Goal: Task Accomplishment & Management: Use online tool/utility

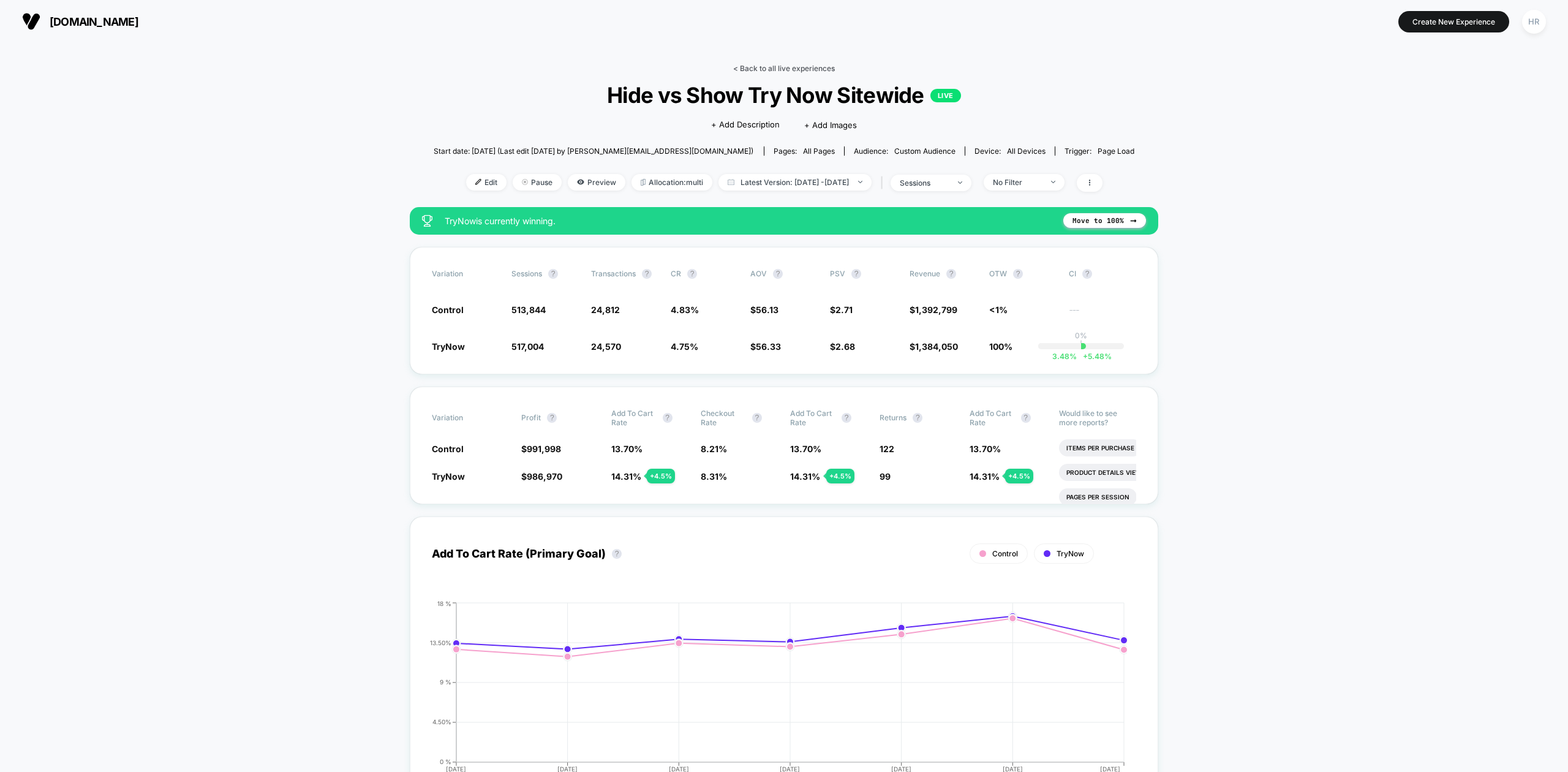
click at [761, 71] on link "< Back to all live experiences" at bounding box center [784, 68] width 102 height 9
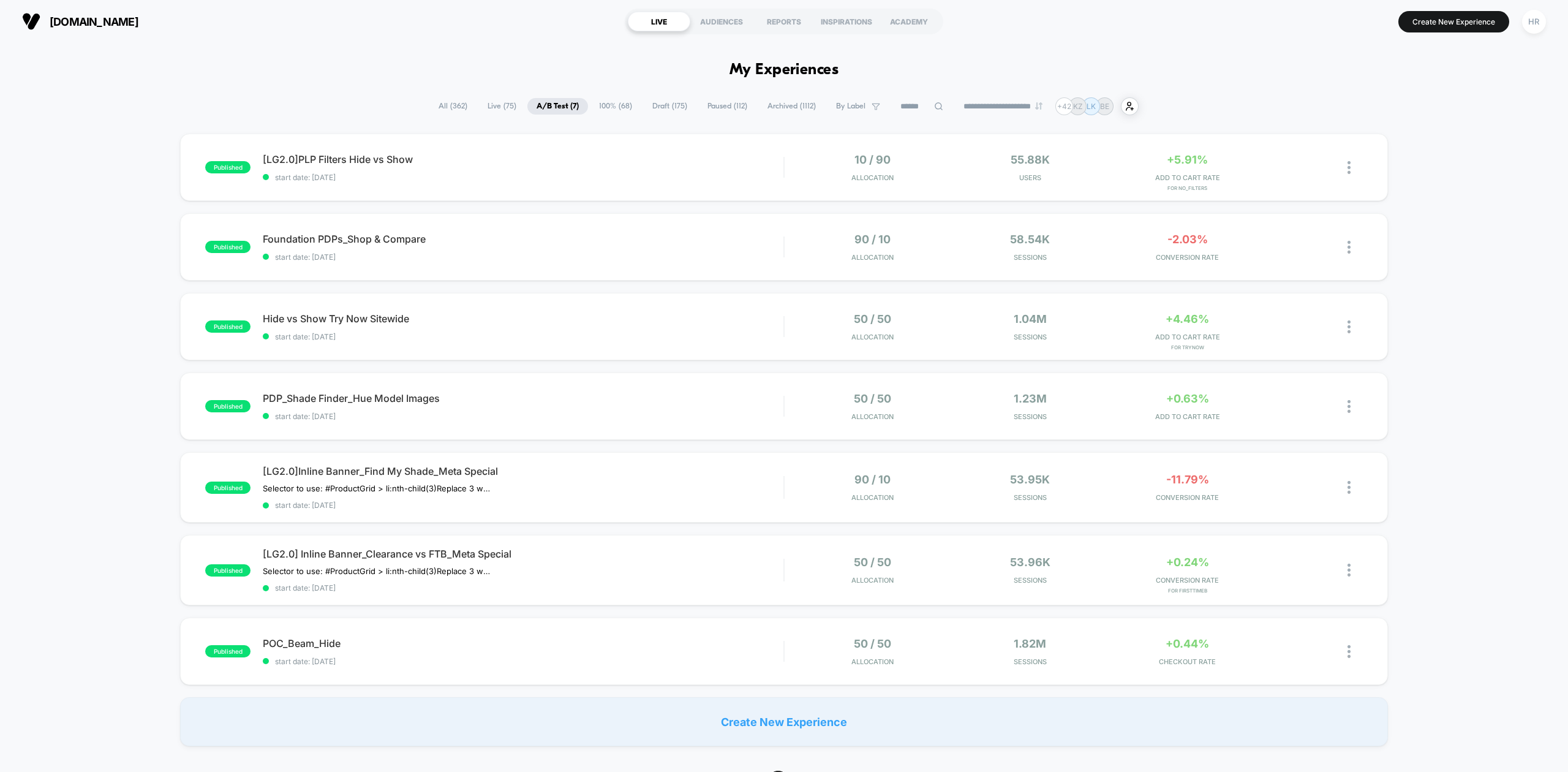
click at [665, 111] on span "Draft ( 175 )" at bounding box center [670, 106] width 53 height 16
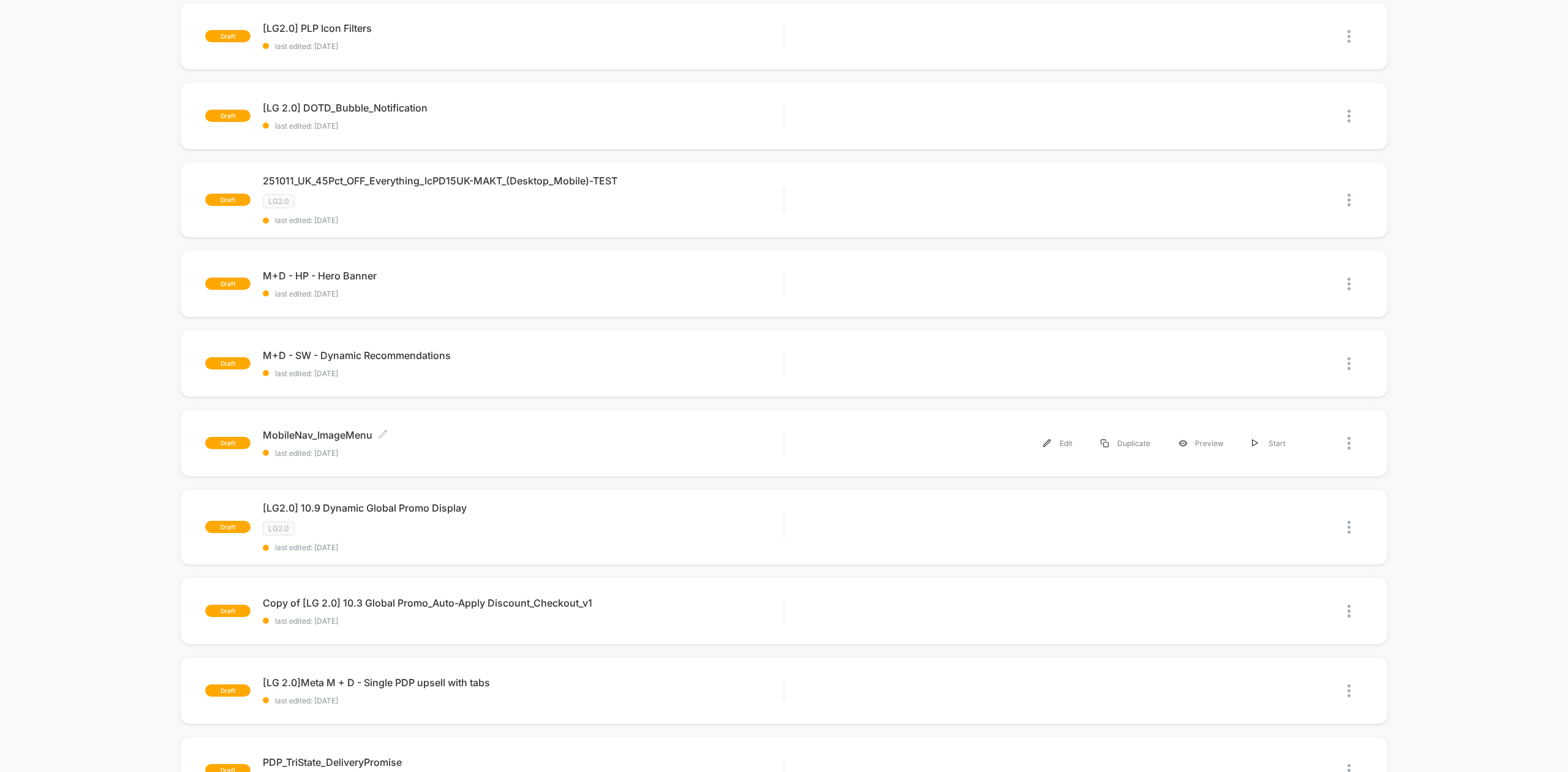
scroll to position [292, 0]
click at [1054, 444] on div "Edit" at bounding box center [1057, 442] width 57 height 27
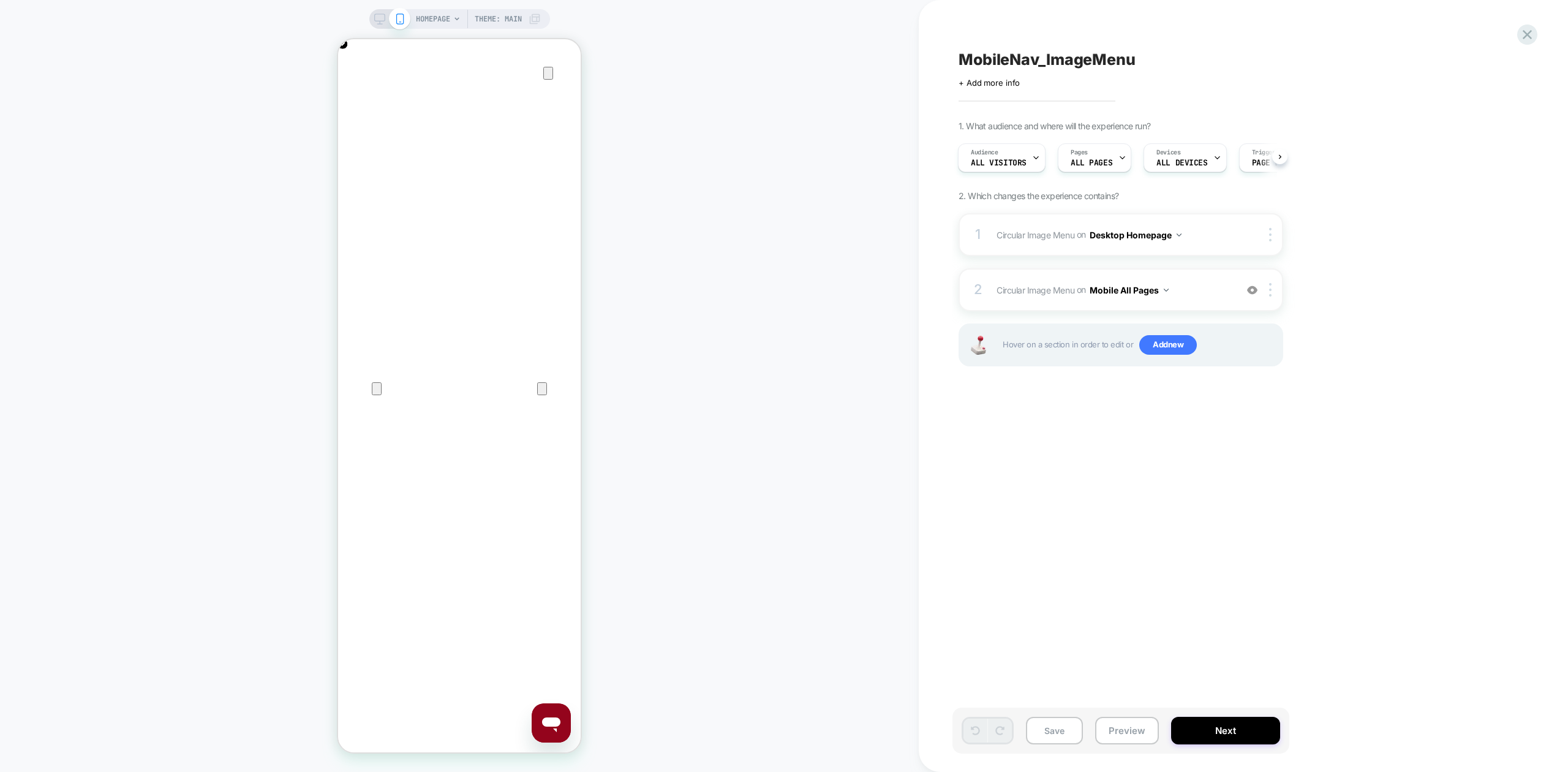
scroll to position [0, 243]
click at [357, 90] on icon "Close" at bounding box center [350, 97] width 15 height 15
click at [1044, 734] on button "Save" at bounding box center [1054, 730] width 57 height 27
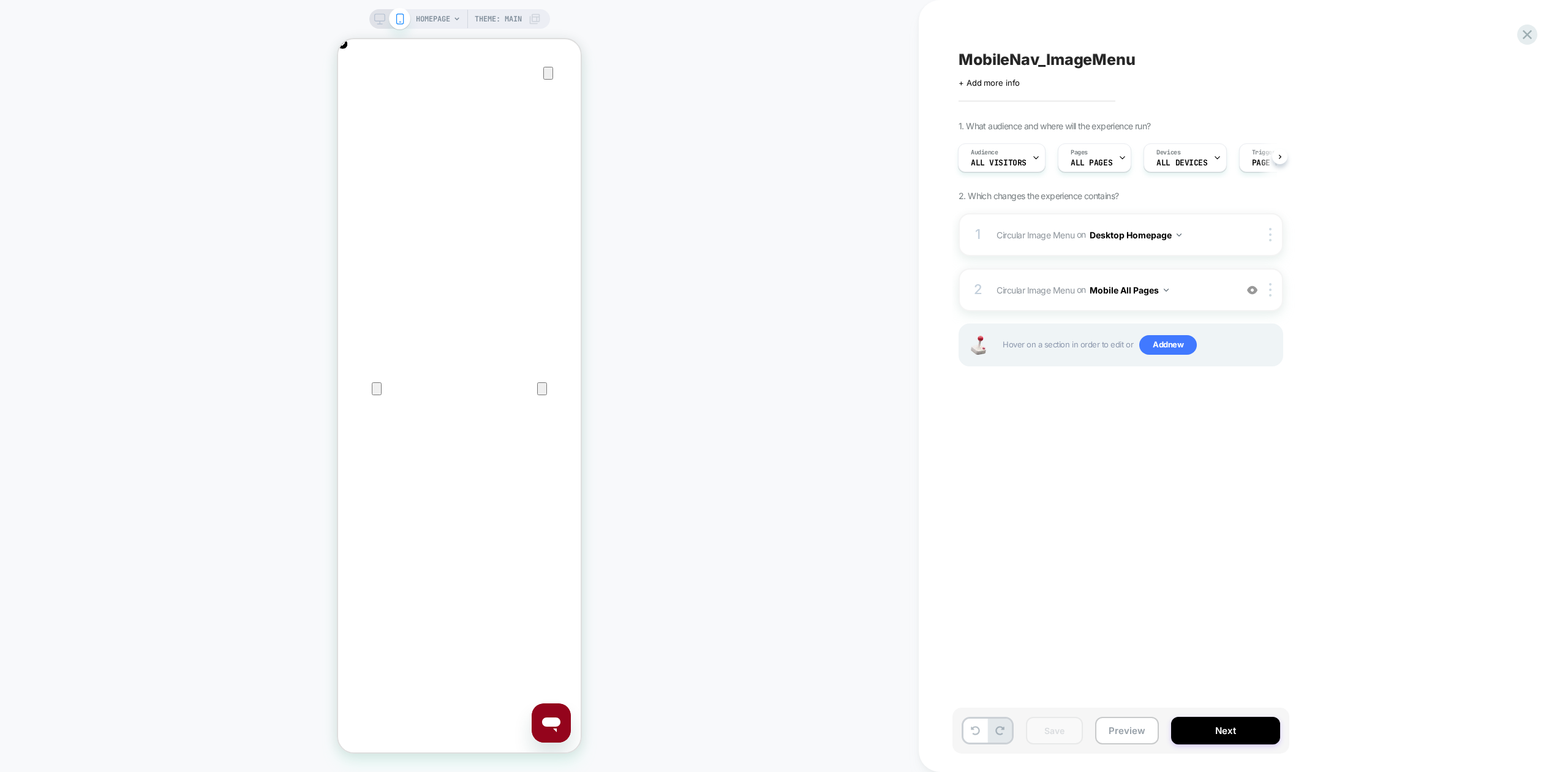
scroll to position [0, 0]
click at [1132, 733] on button "Preview" at bounding box center [1127, 730] width 64 height 27
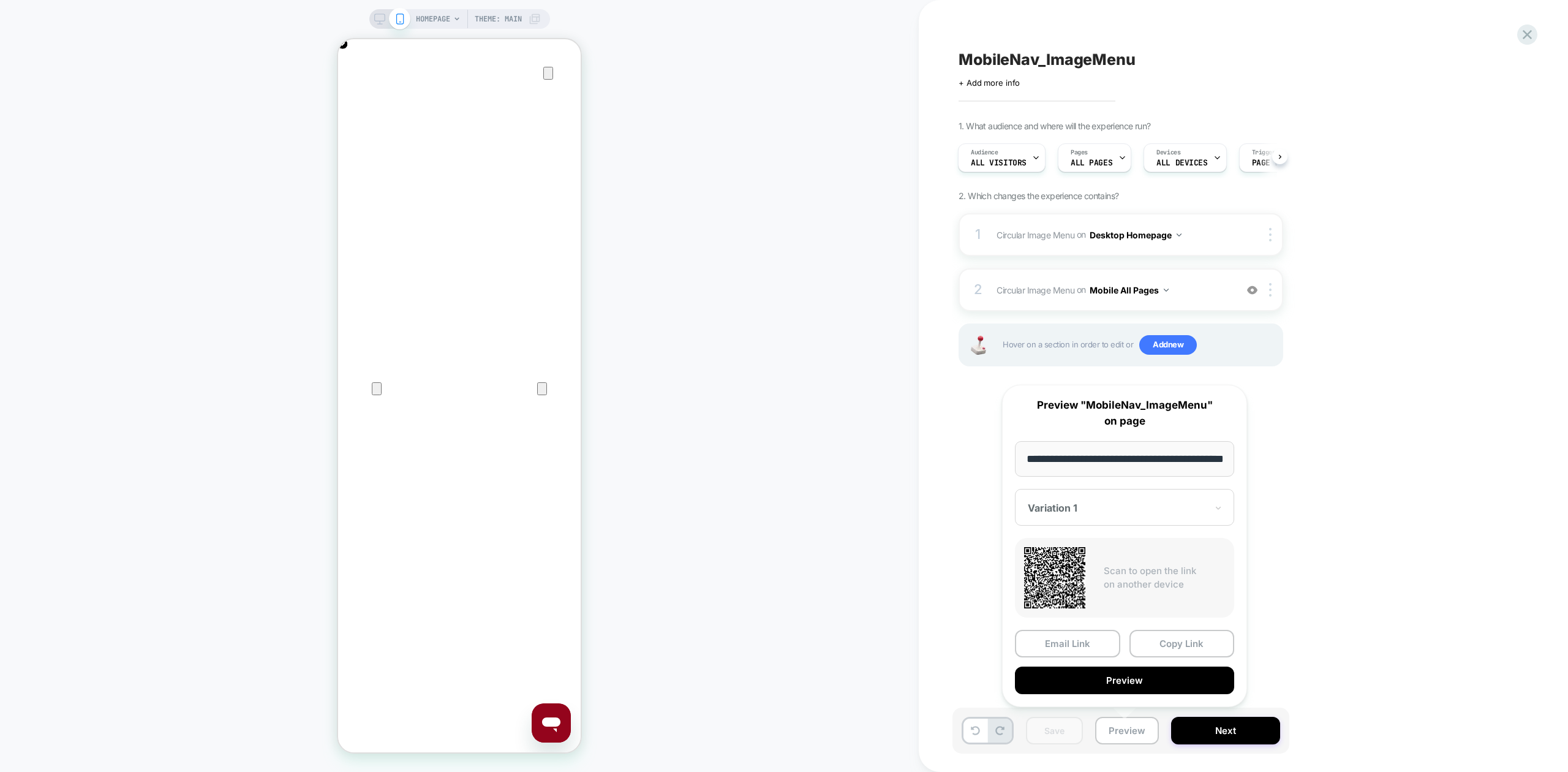
scroll to position [0, 44]
click at [1186, 647] on button "Copy Link" at bounding box center [1182, 644] width 106 height 27
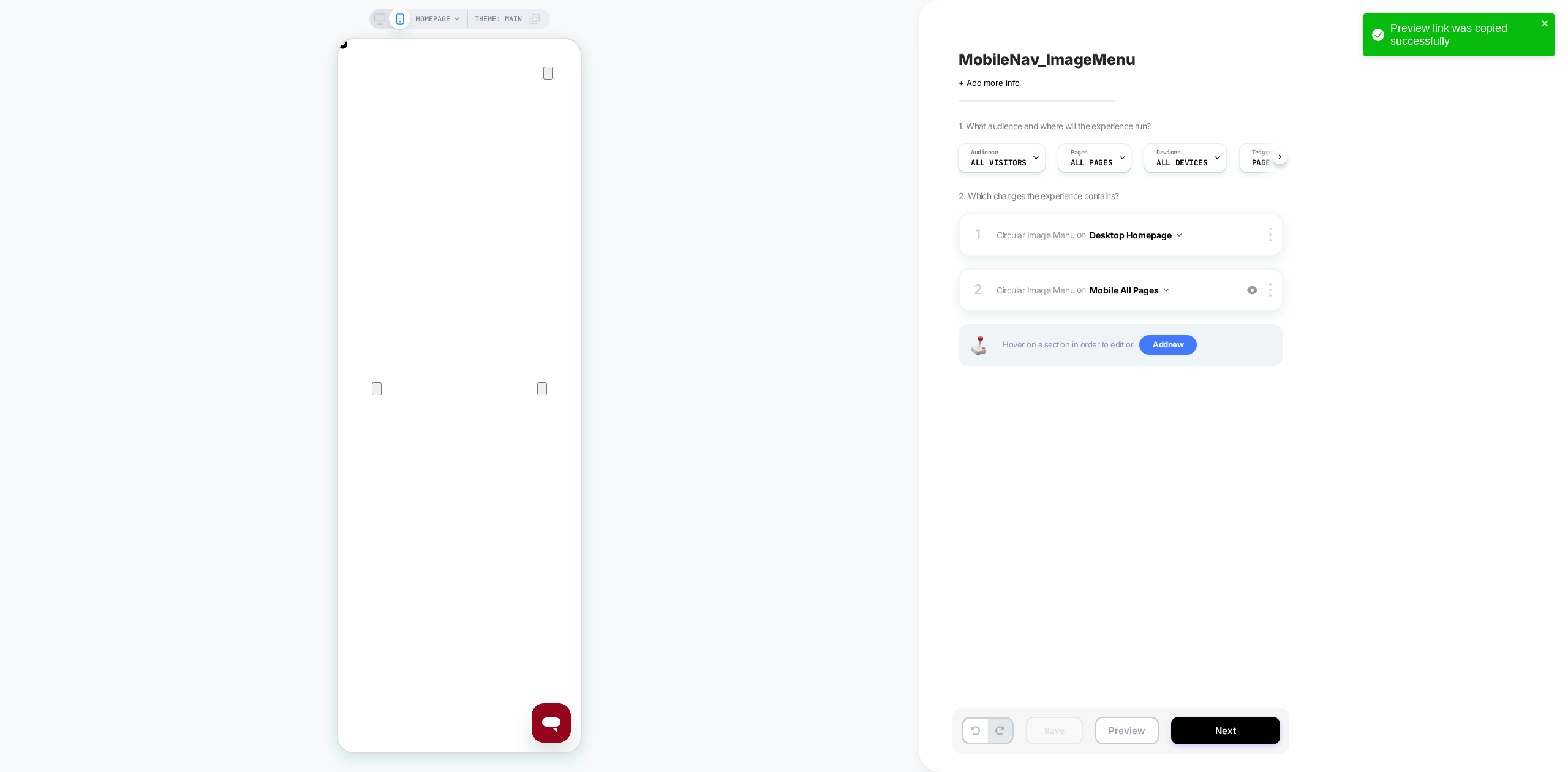
scroll to position [0, 486]
click at [1206, 289] on span "Circular Image Menu Replacing AI Generated Block WITH .header_nav_cards_contain…" at bounding box center [1113, 290] width 234 height 18
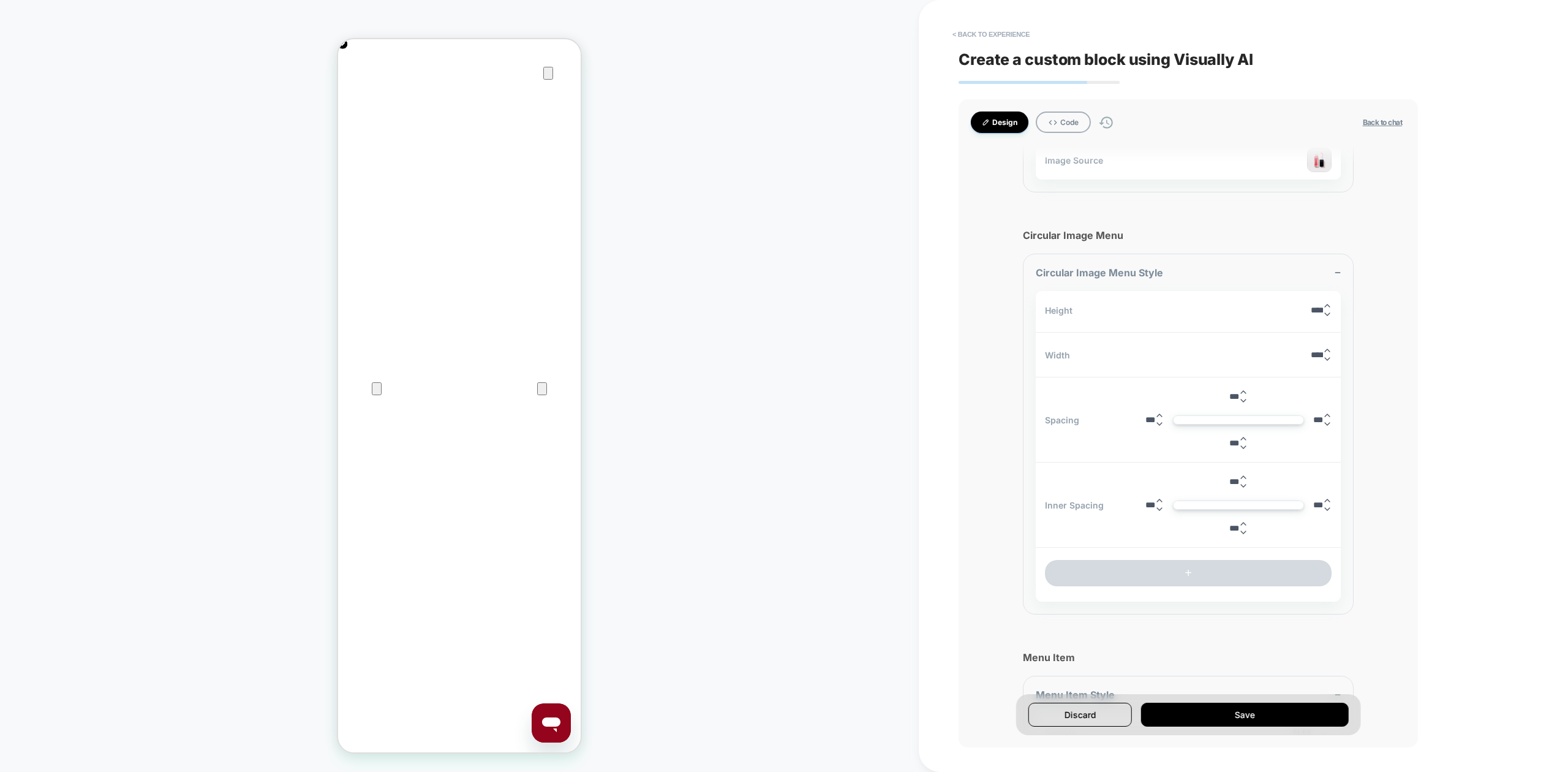
scroll to position [1437, 0]
click at [983, 36] on button "< Back to experience" at bounding box center [990, 34] width 90 height 20
click at [1020, 104] on button "Yes" at bounding box center [1024, 107] width 61 height 19
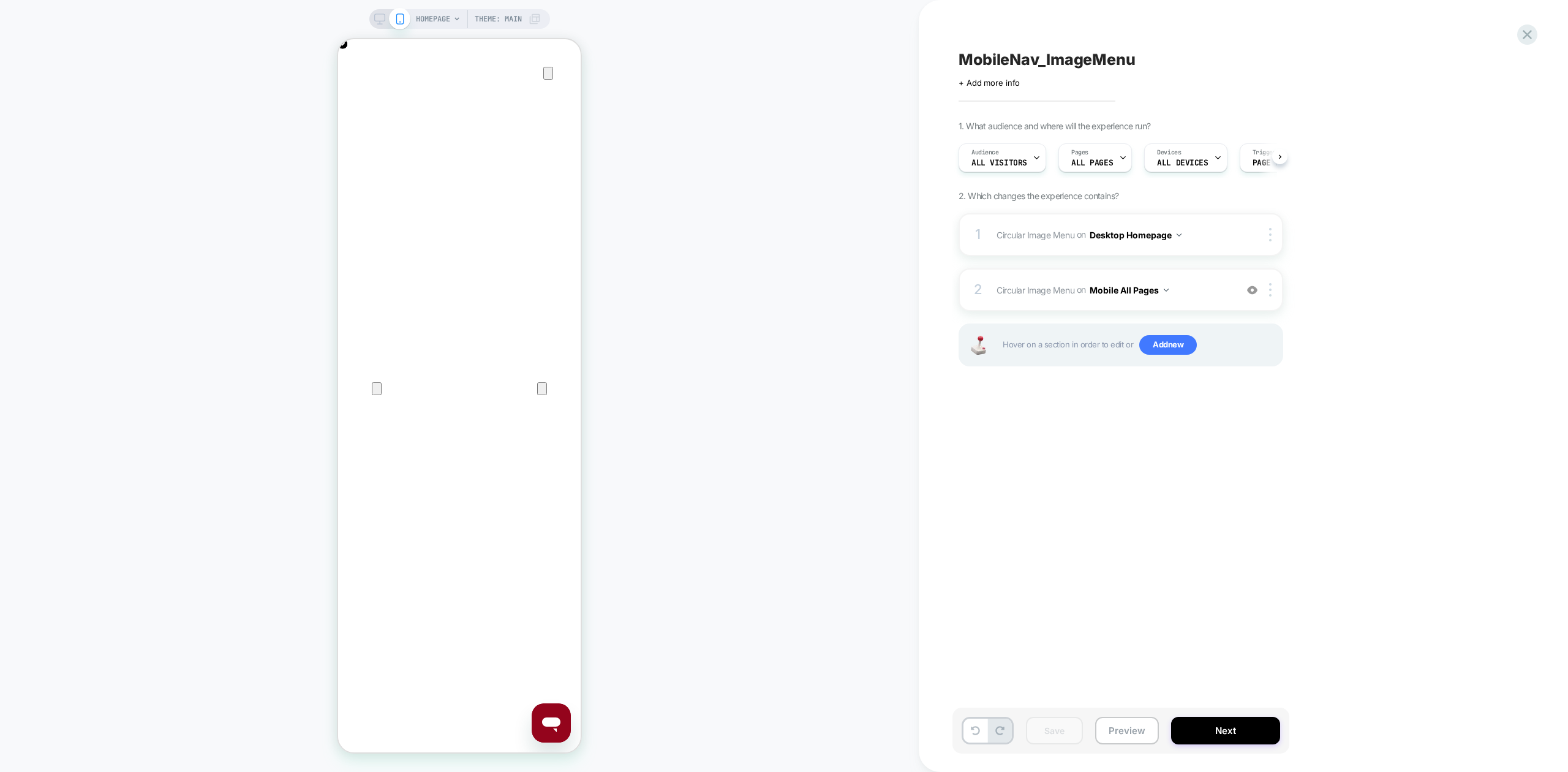
scroll to position [0, 1]
click at [1200, 292] on span "Circular Image Menu Replacing AI Generated Block WITH .header_nav_cards_contain…" at bounding box center [1113, 290] width 234 height 18
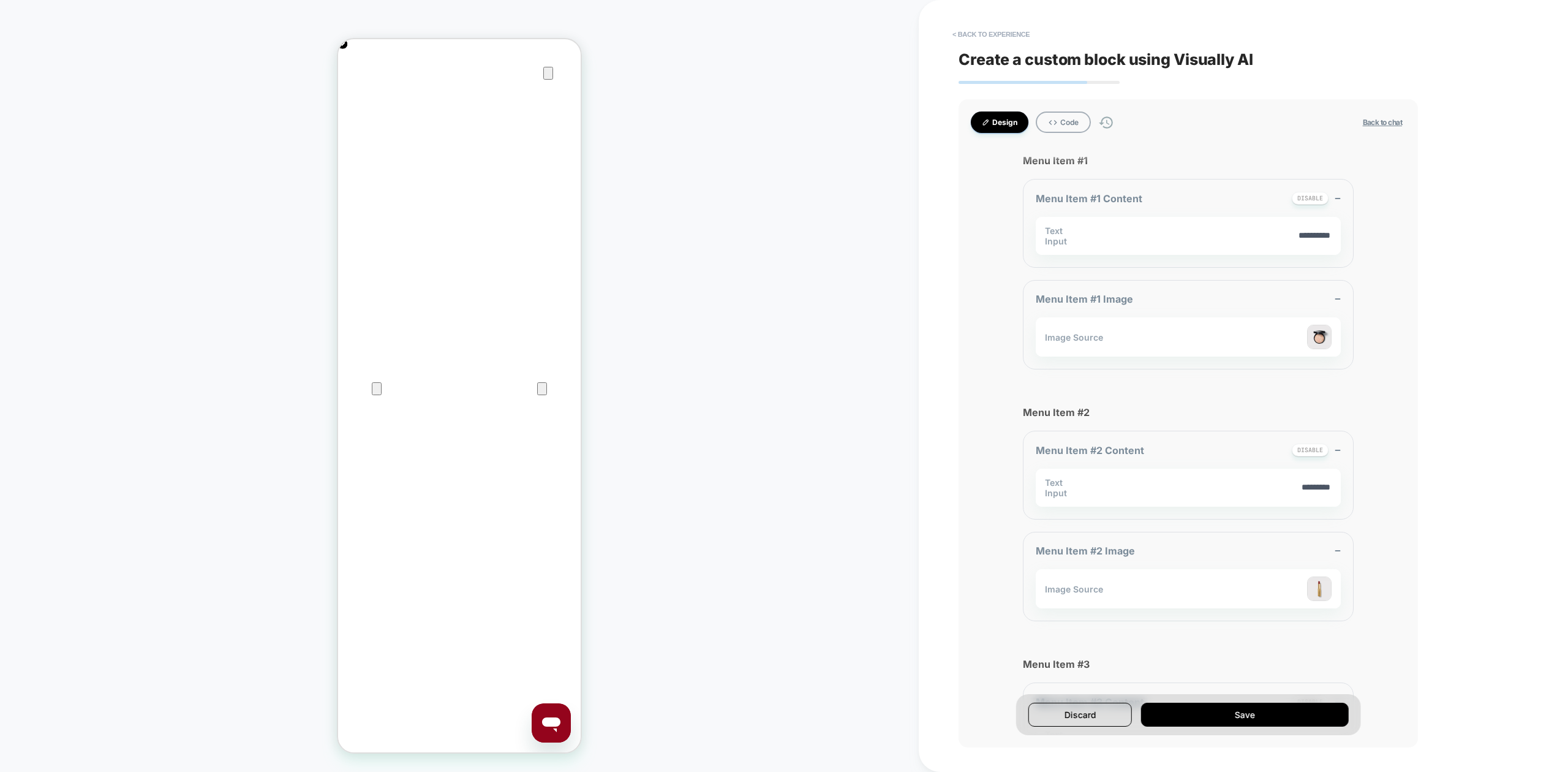
type textarea "*"
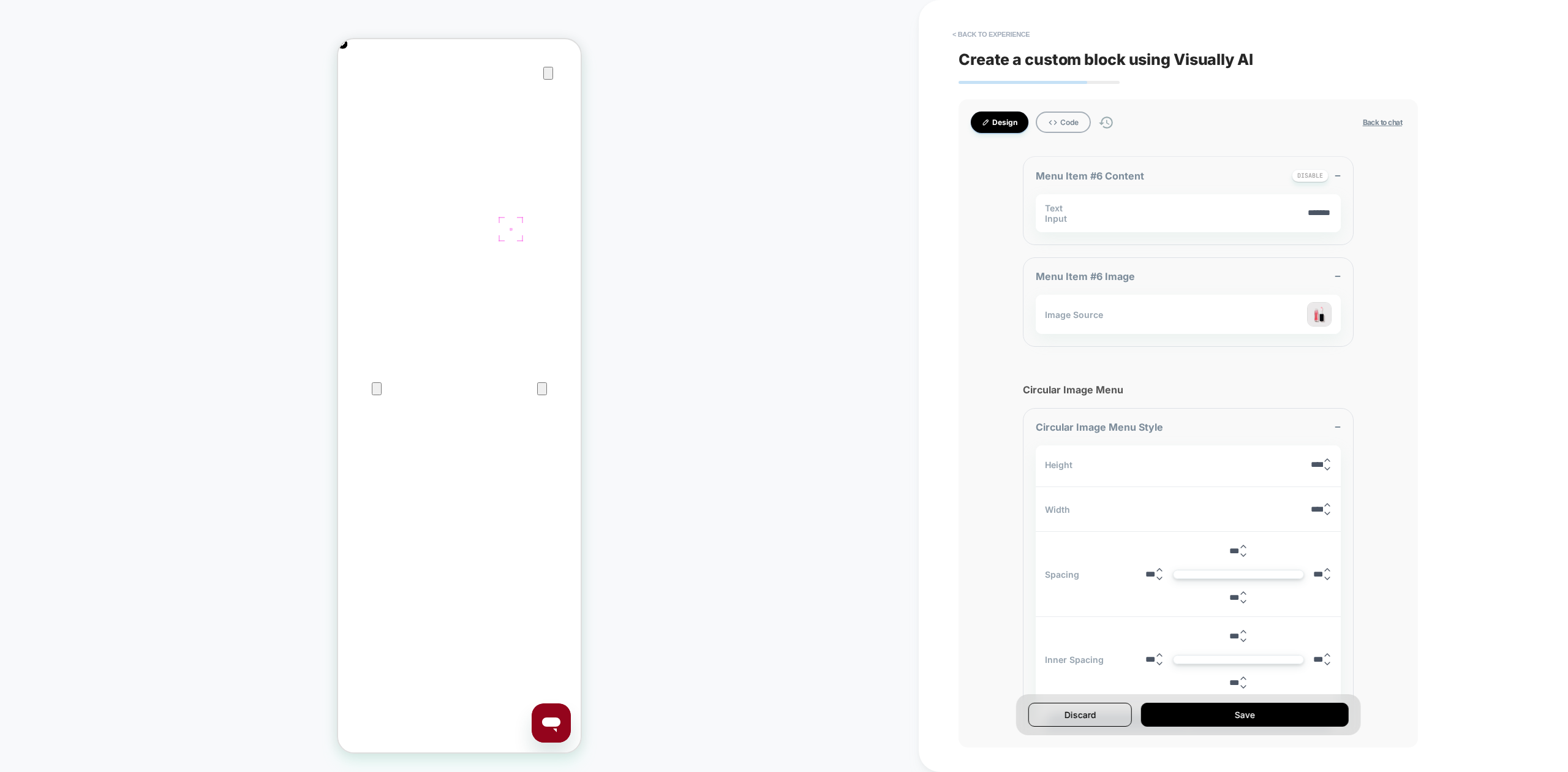
scroll to position [1495, 0]
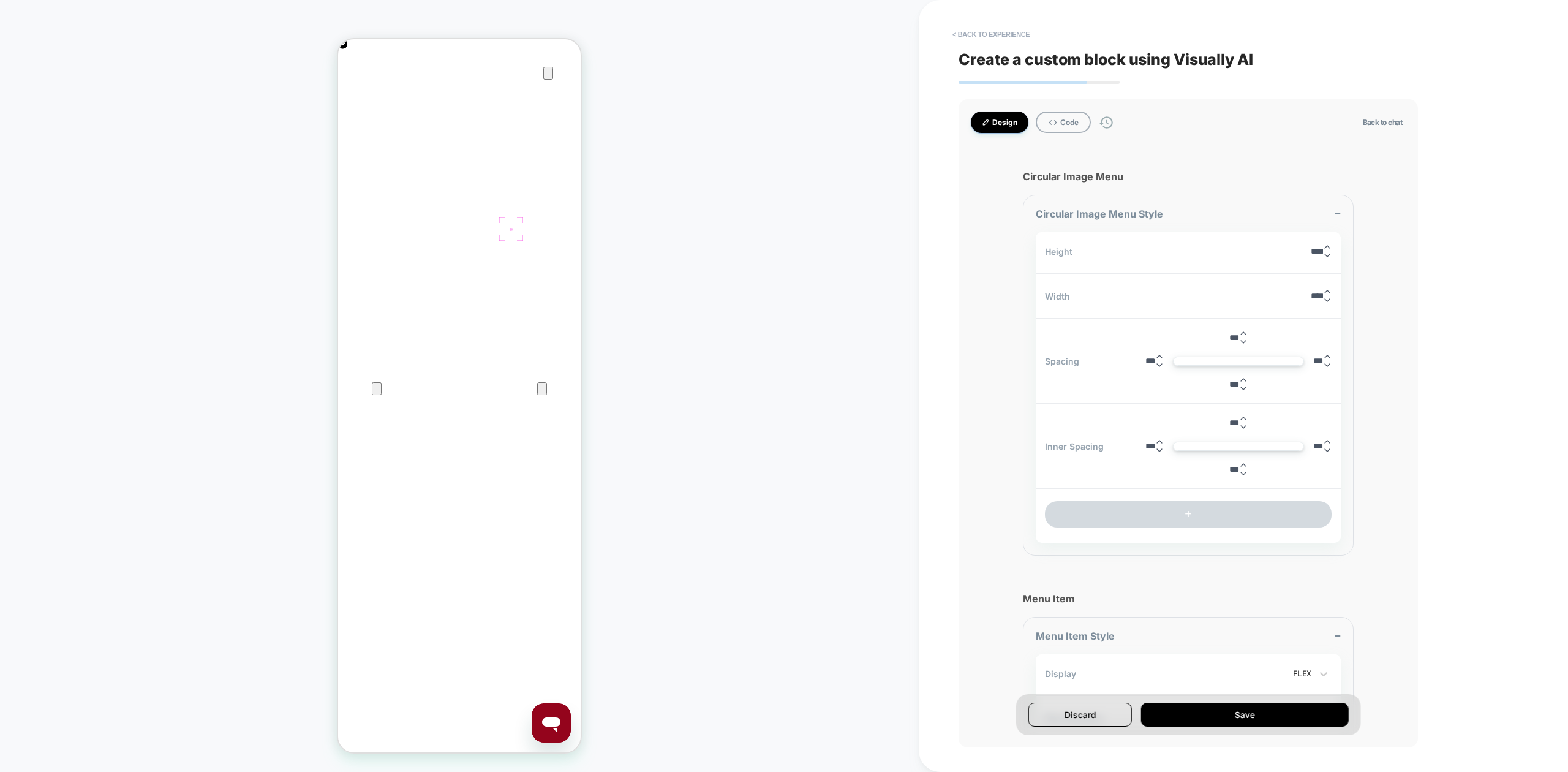
click at [1229, 389] on input "***" at bounding box center [1234, 384] width 9 height 9
type input "*****"
click at [1205, 714] on button "Save" at bounding box center [1245, 715] width 207 height 24
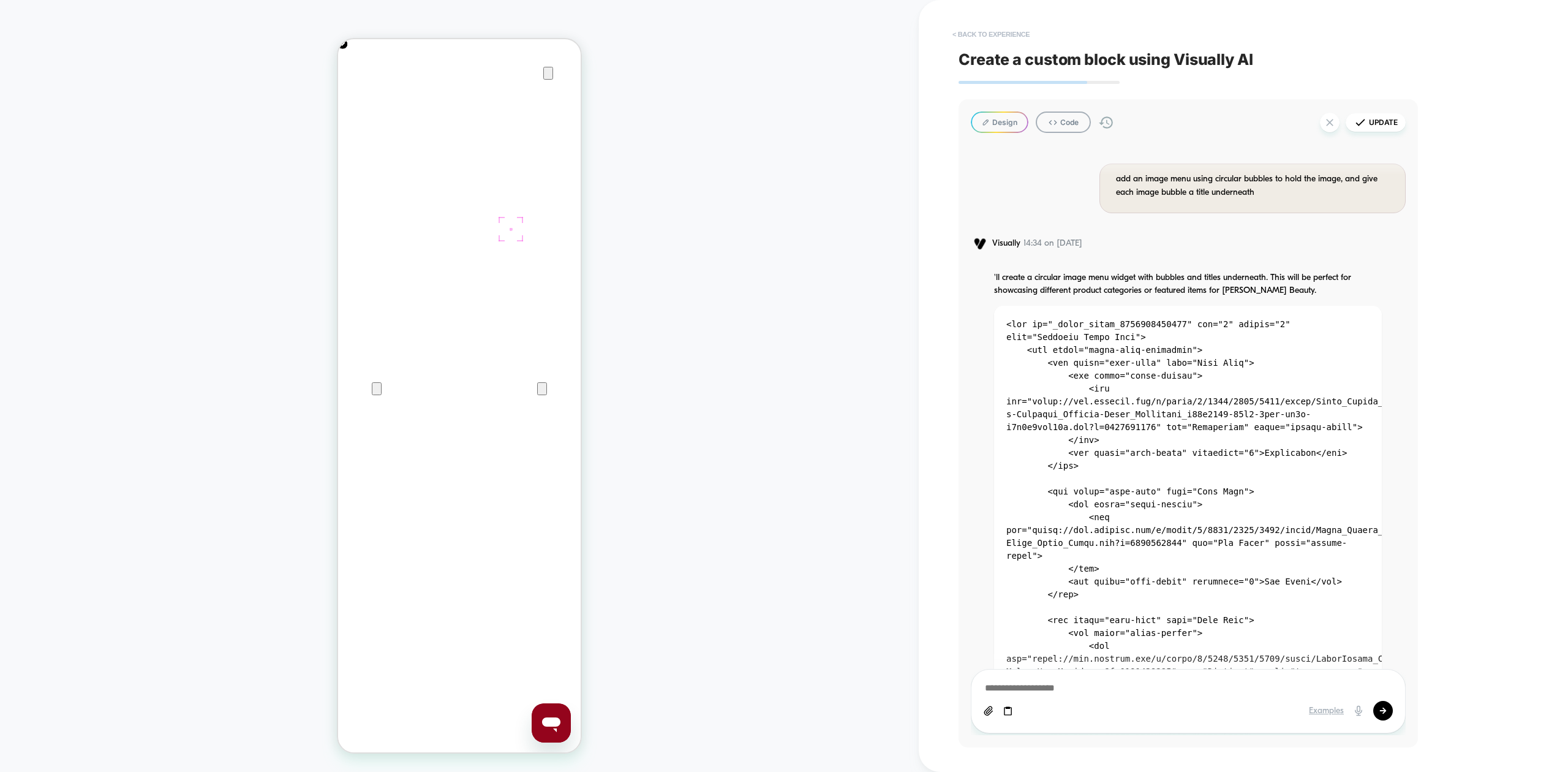
scroll to position [0, 0]
click at [1012, 115] on button "Design" at bounding box center [999, 122] width 57 height 21
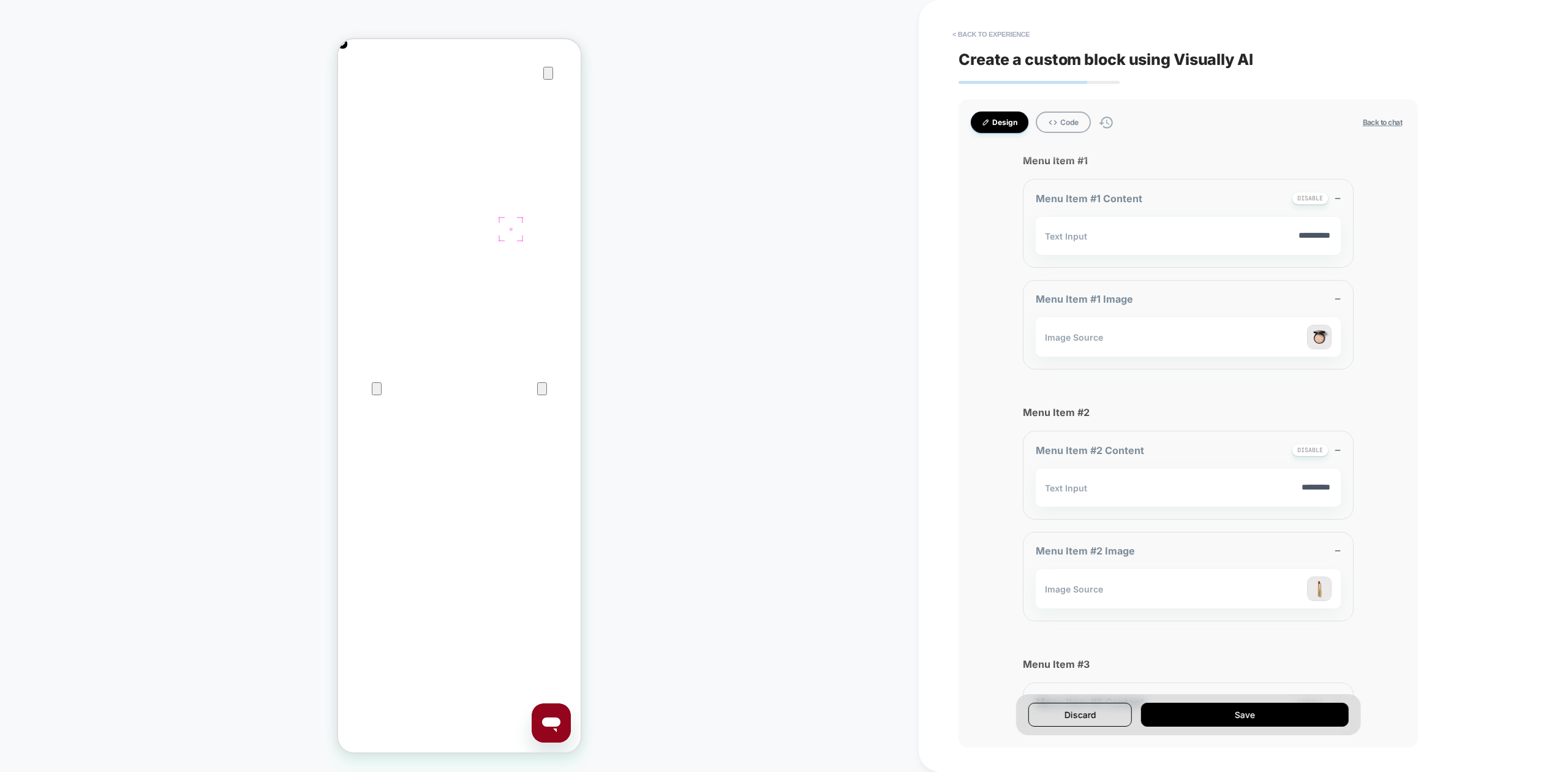
type textarea "*"
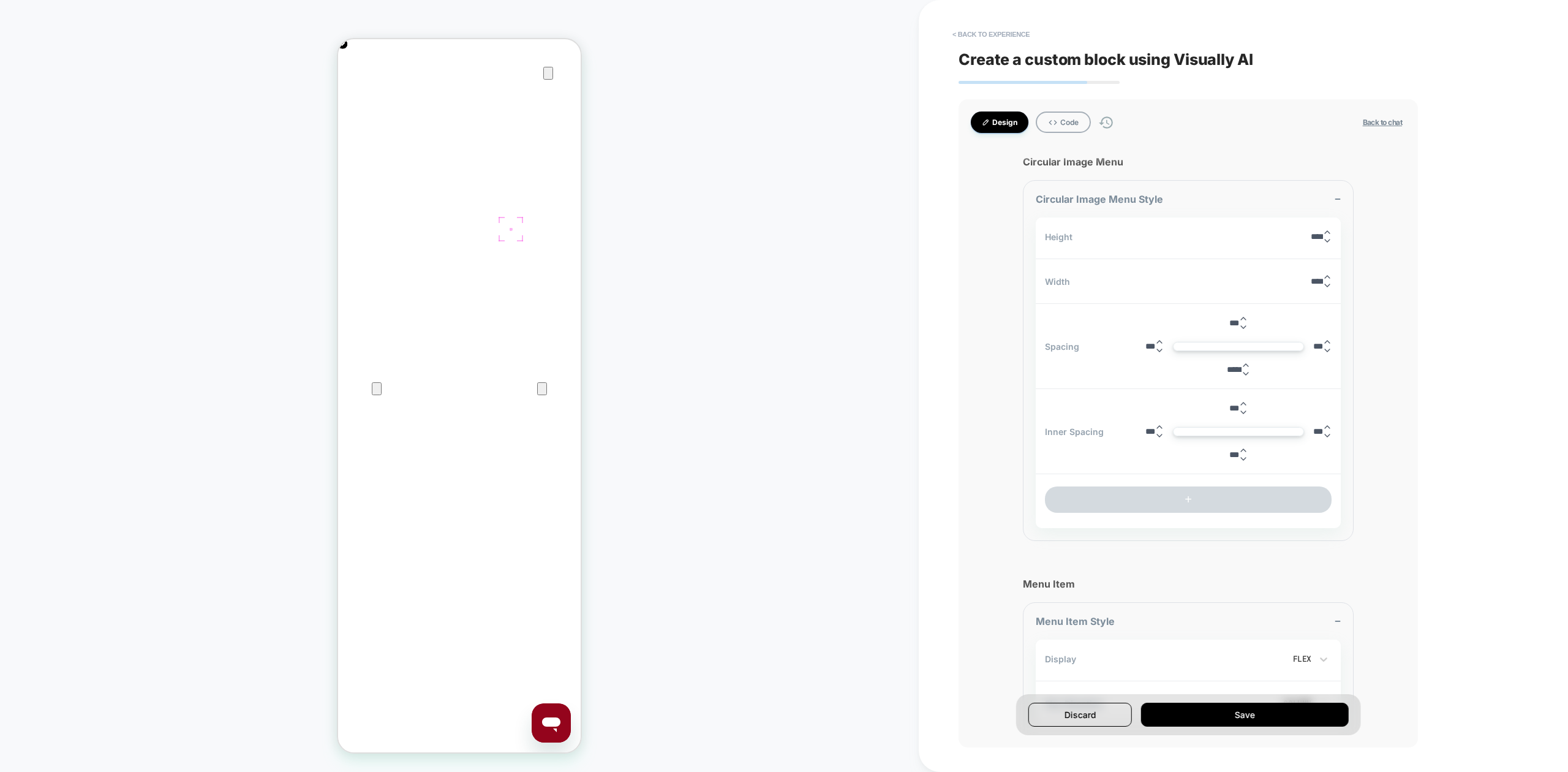
click at [1230, 374] on input "*****" at bounding box center [1234, 369] width 15 height 9
click at [1229, 374] on input "***" at bounding box center [1234, 369] width 9 height 9
type input "*****"
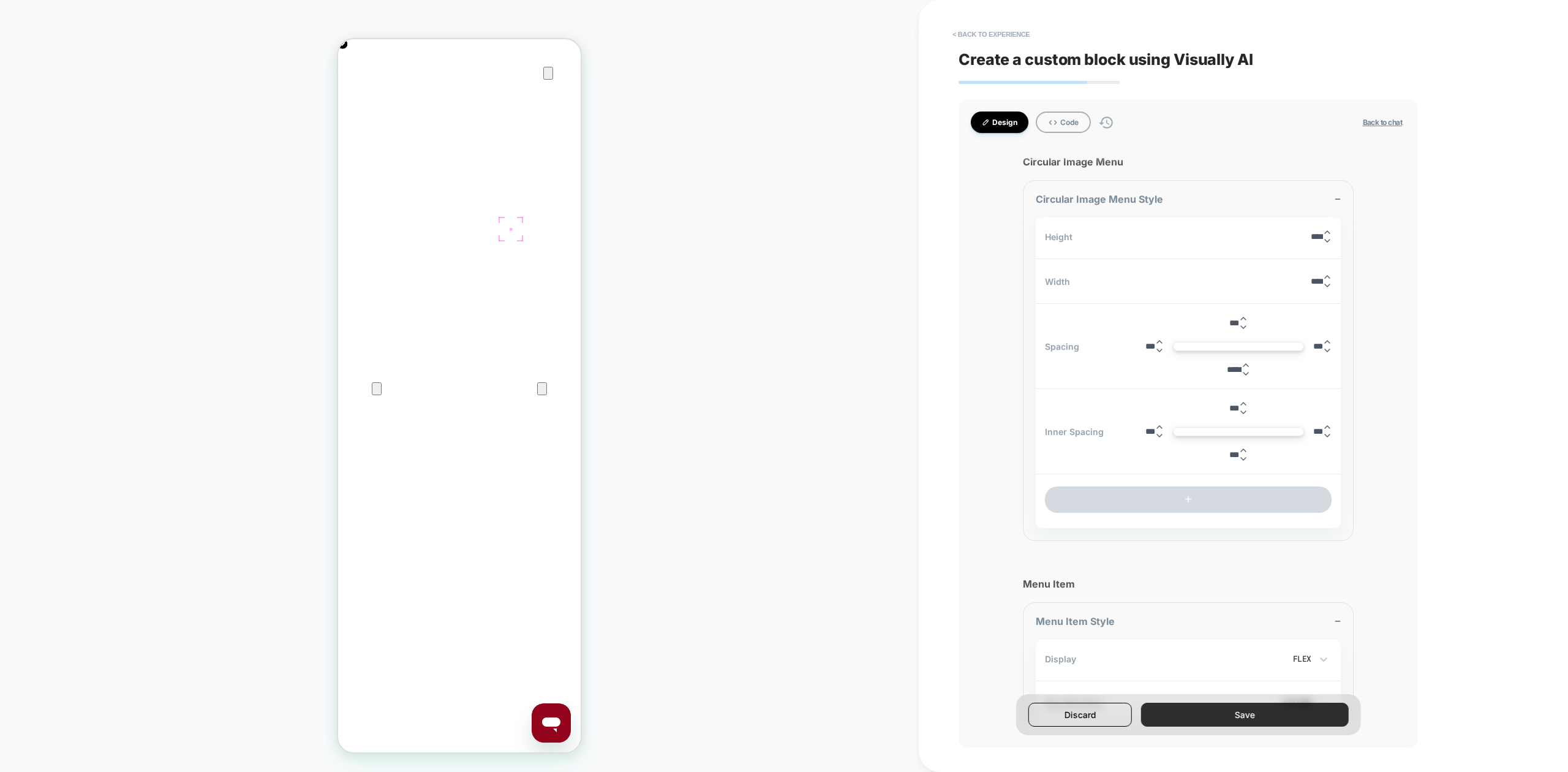
click at [1239, 714] on button "Save" at bounding box center [1245, 715] width 207 height 24
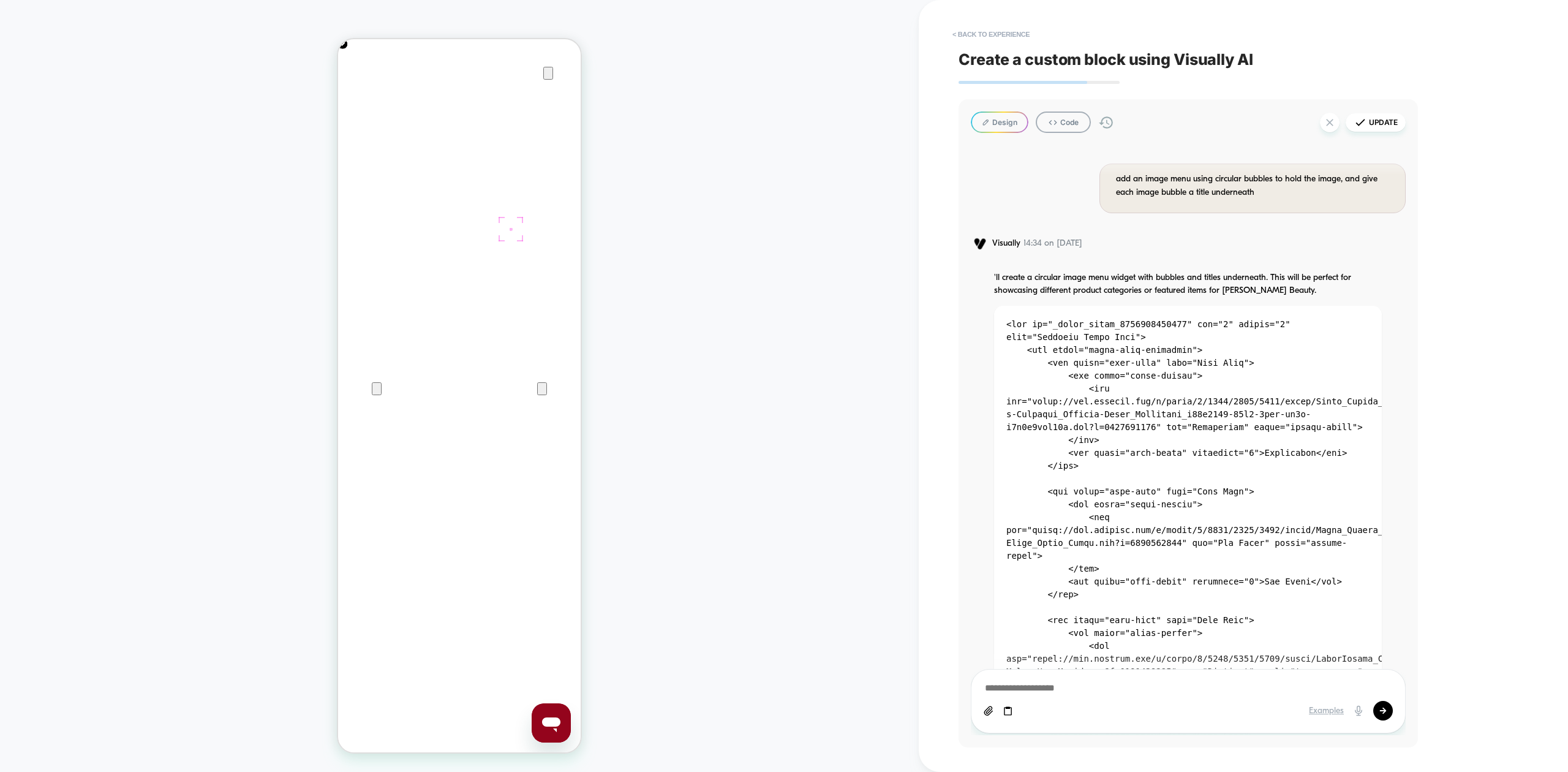
scroll to position [0, 486]
click at [1370, 123] on button "Update" at bounding box center [1376, 123] width 60 height 19
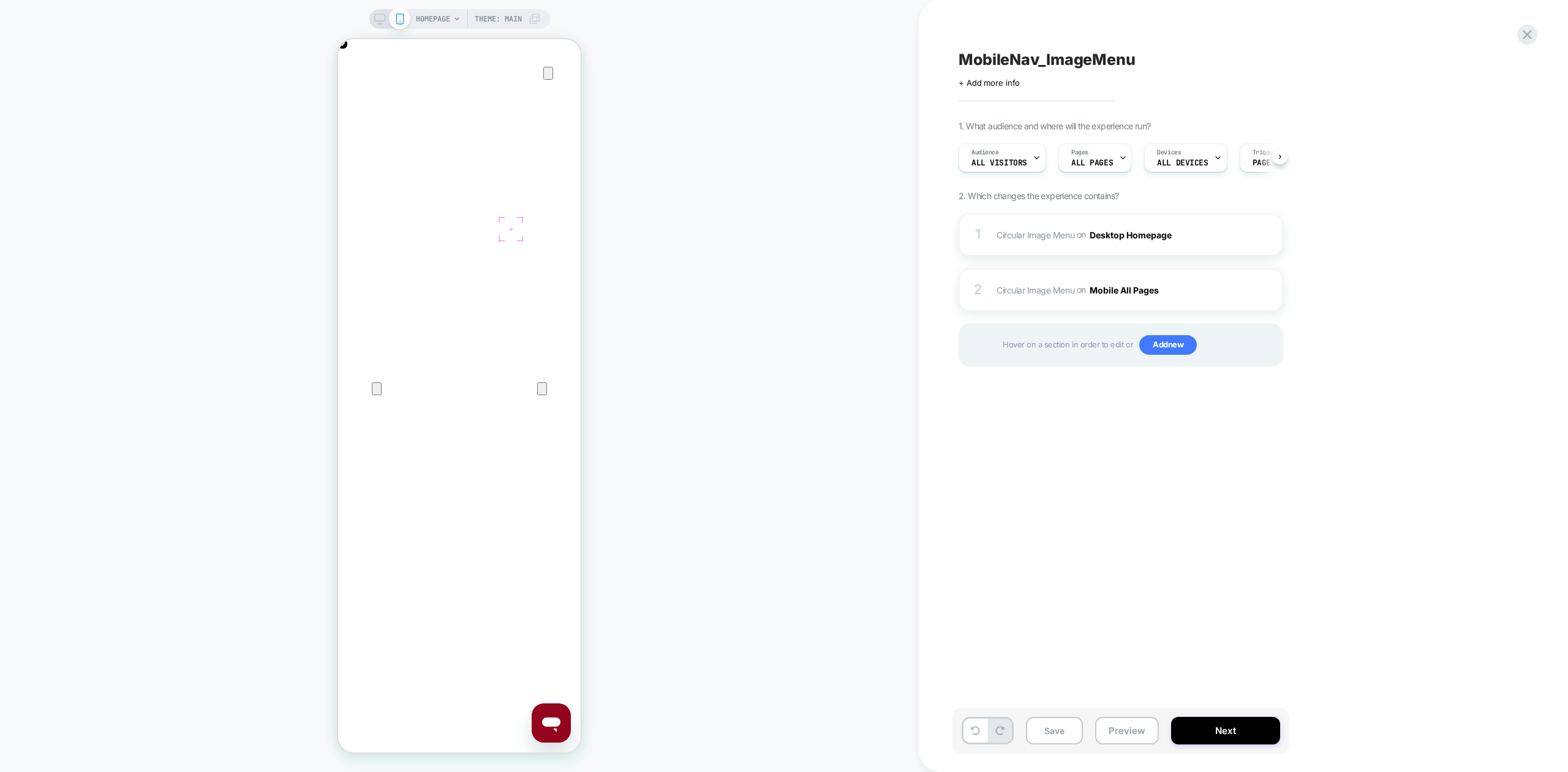
type textarea "*"
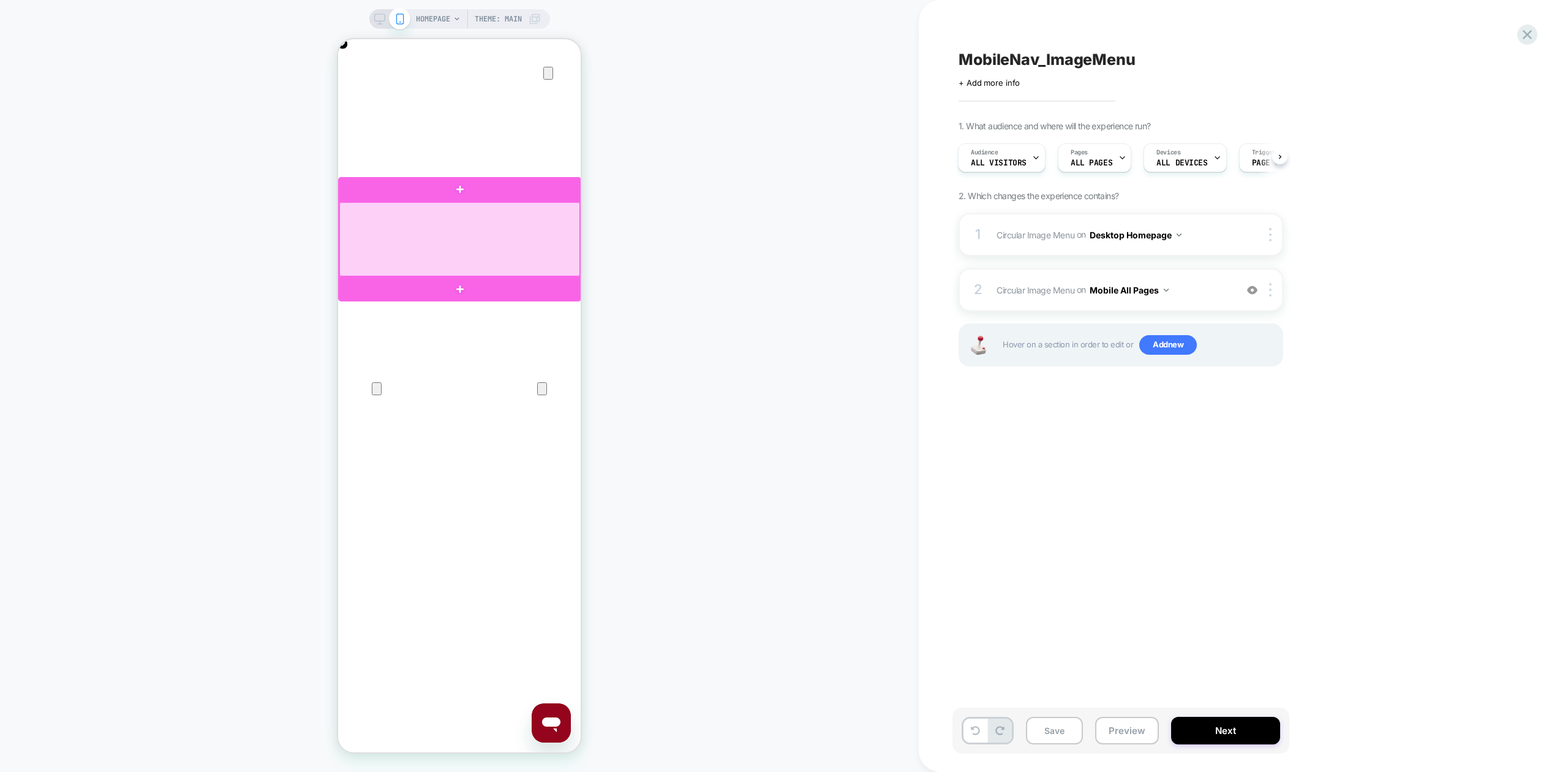
scroll to position [0, 0]
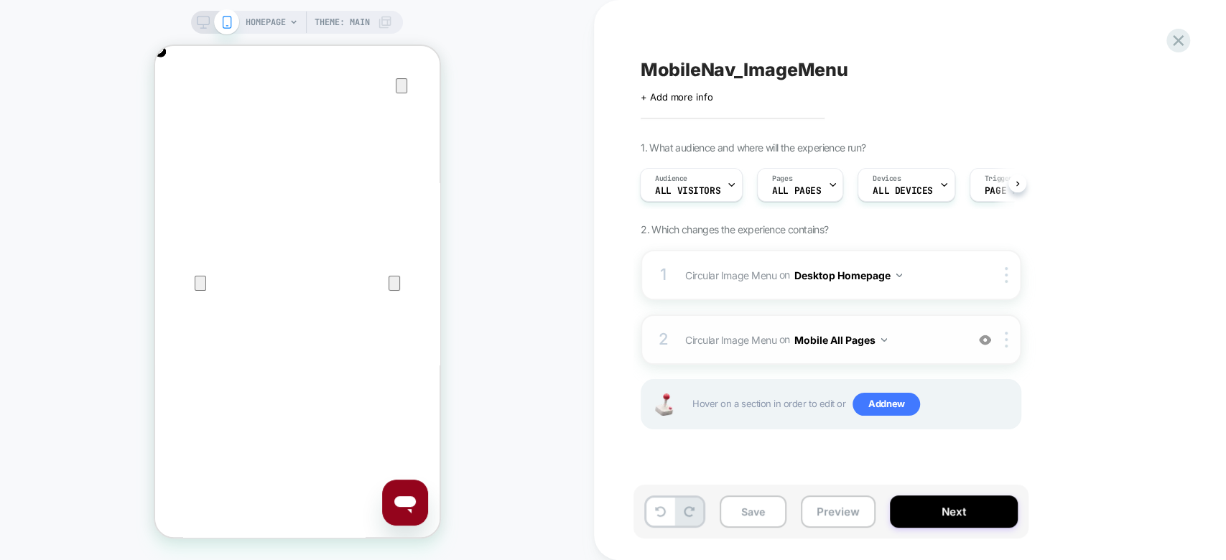
click at [921, 339] on span "Circular Image Menu Replacing AI Generated Block WITH .header_nav_cards_contain…" at bounding box center [822, 340] width 274 height 21
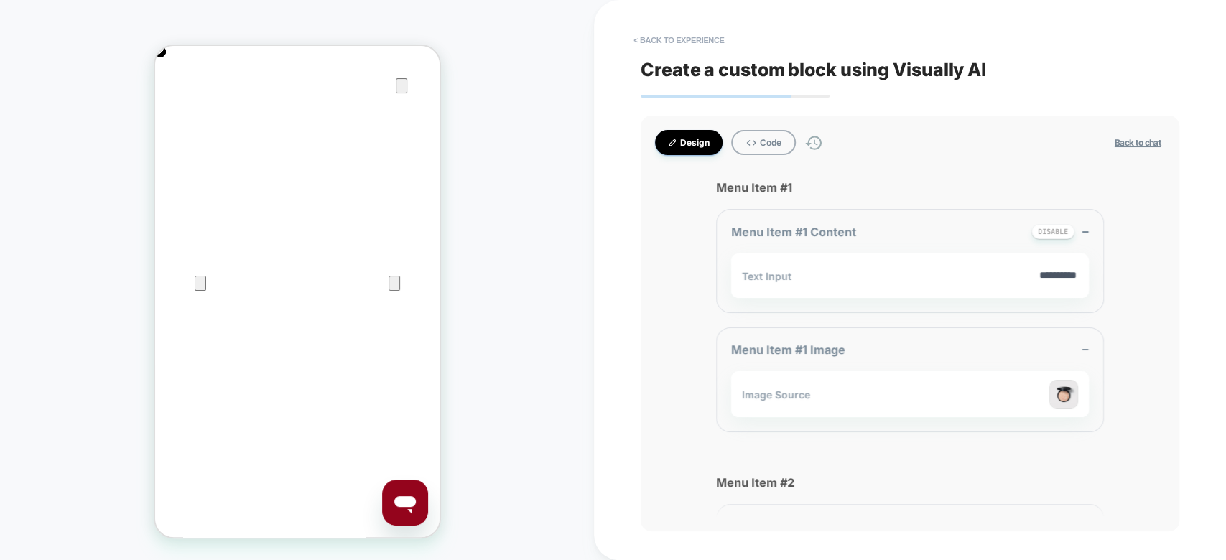
scroll to position [0, 284]
click at [1063, 380] on img at bounding box center [1063, 394] width 29 height 29
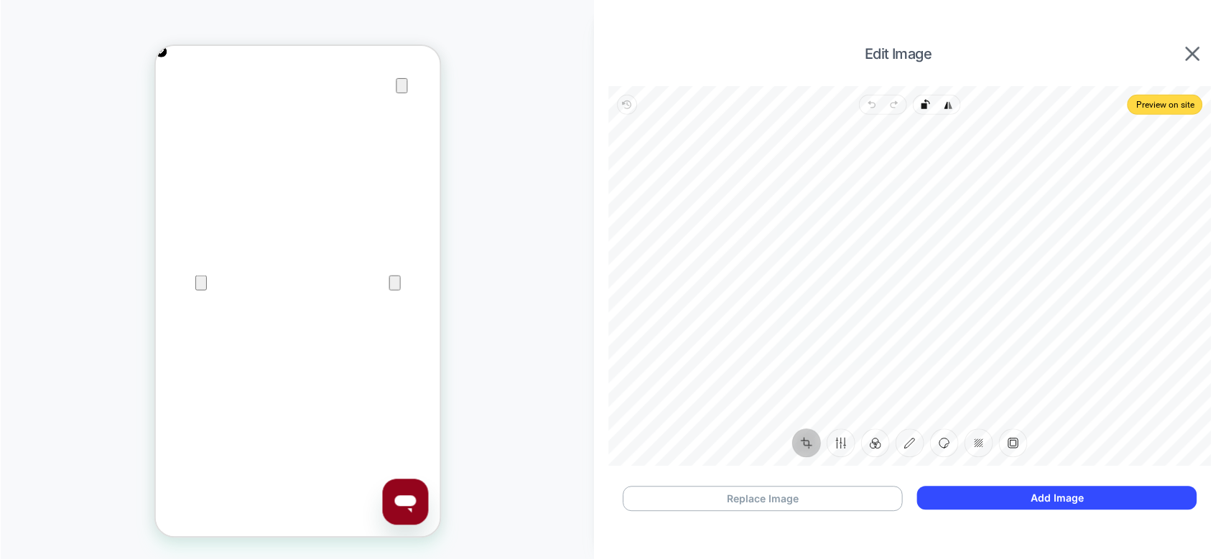
scroll to position [0, 0]
type textarea "*"
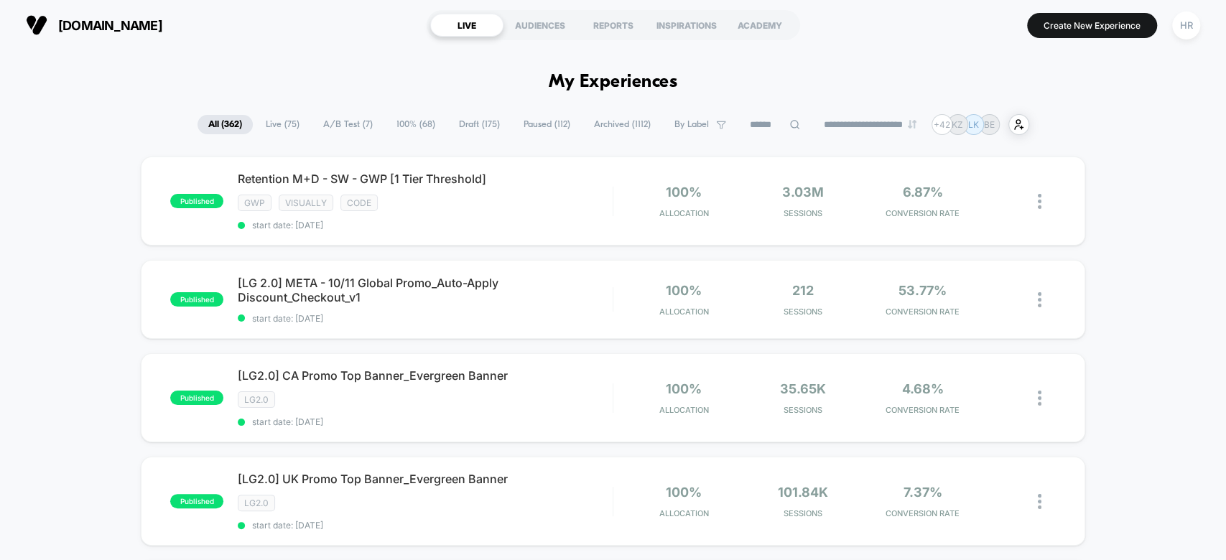
click at [350, 125] on span "A/B Test ( 7 )" at bounding box center [347, 124] width 71 height 19
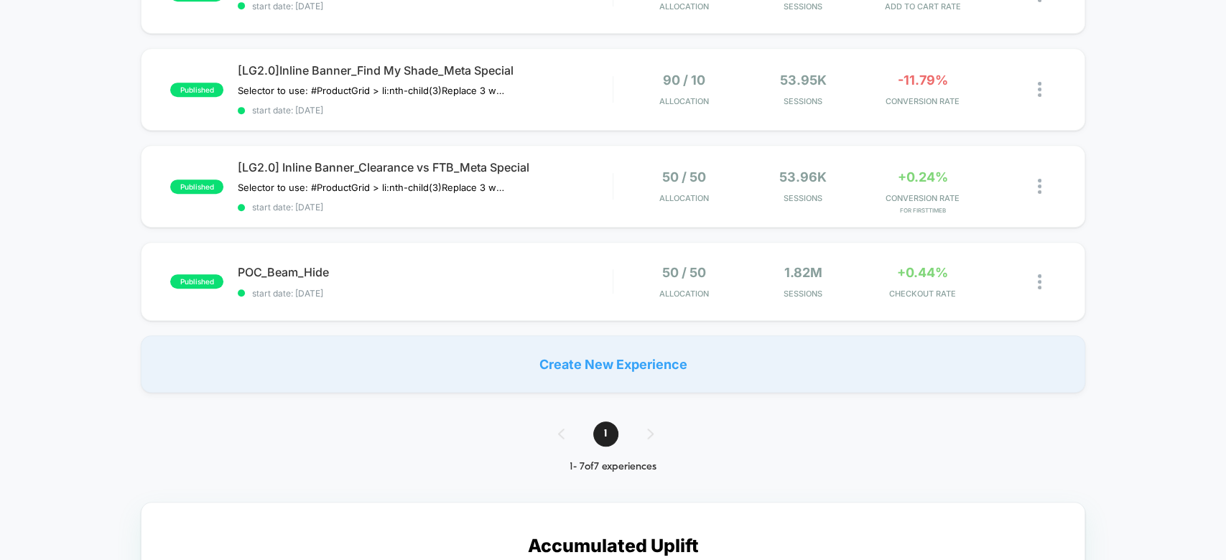
scroll to position [442, 0]
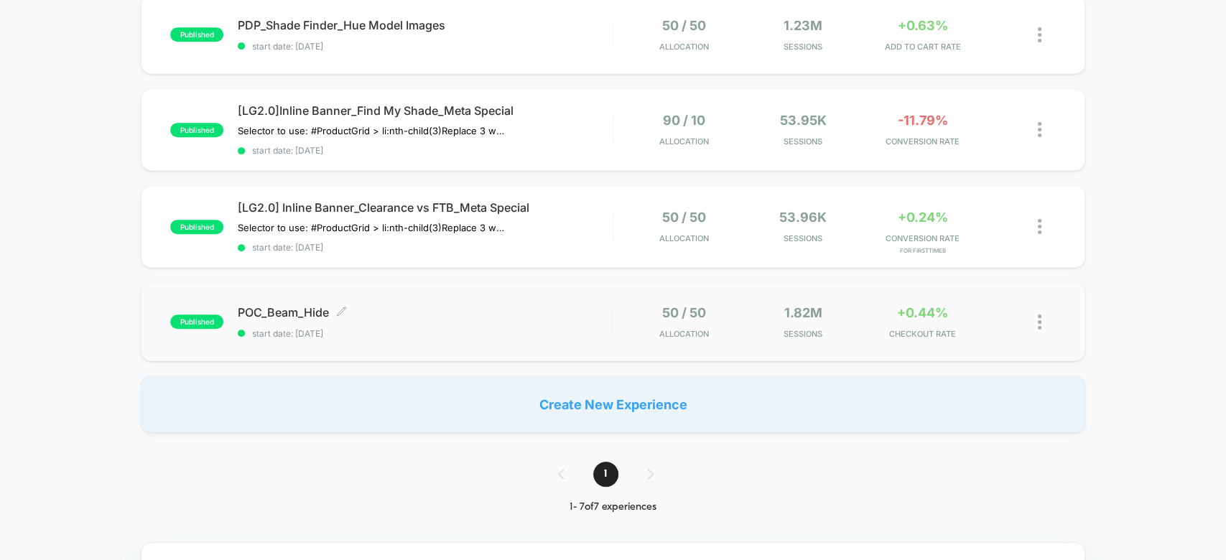
click at [559, 315] on span "POC_Beam_Hide Click to edit experience details" at bounding box center [425, 312] width 374 height 14
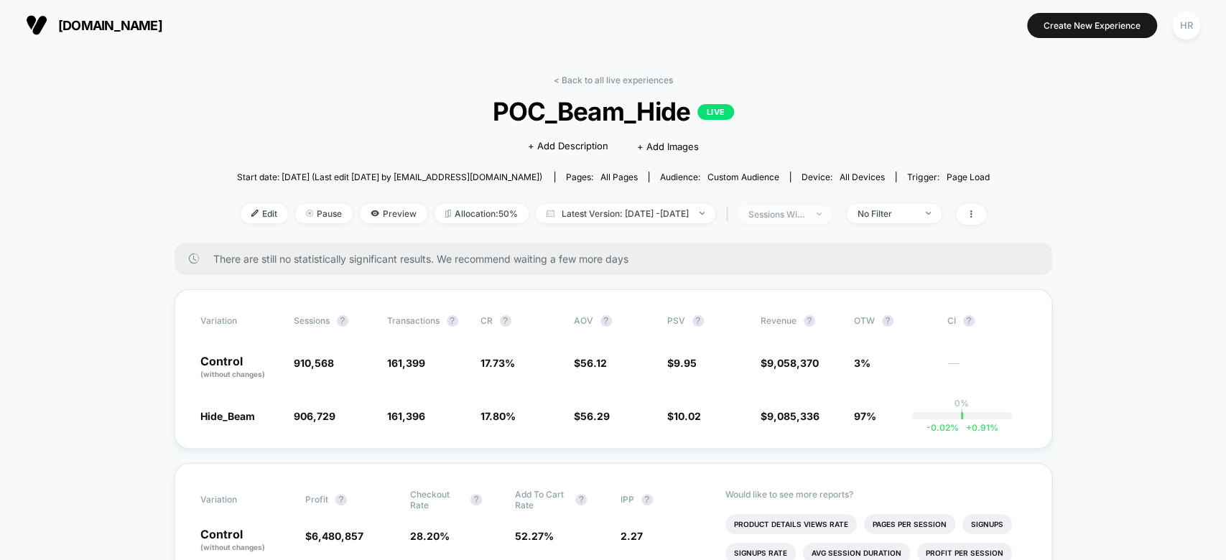
click at [806, 213] on div "sessions with impression" at bounding box center [776, 214] width 57 height 11
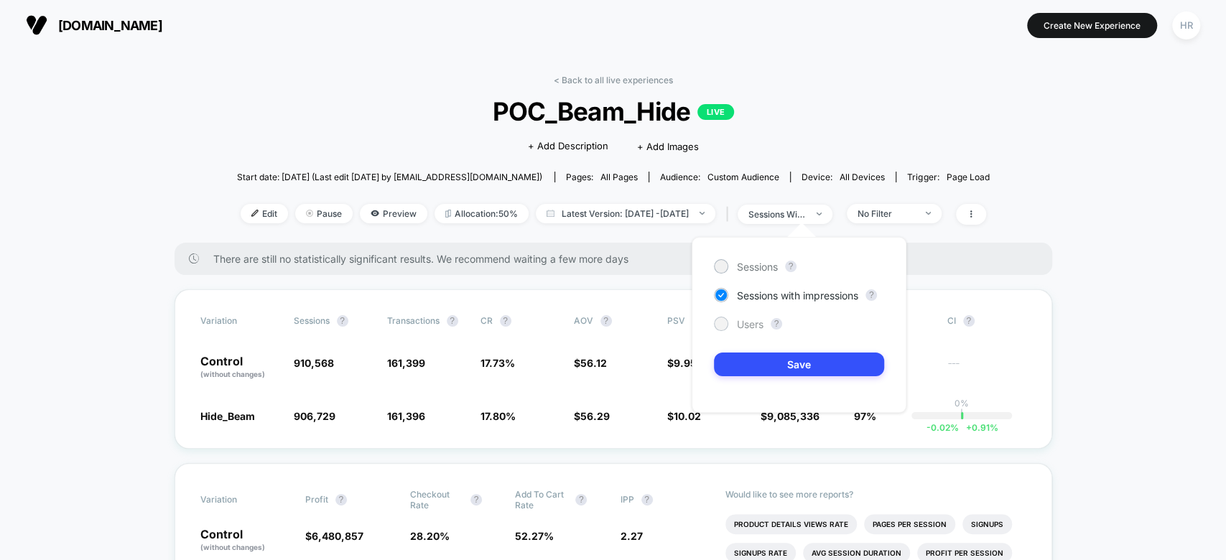
click at [741, 327] on span "Users" at bounding box center [750, 324] width 27 height 12
click at [756, 362] on button "Save" at bounding box center [799, 365] width 170 height 24
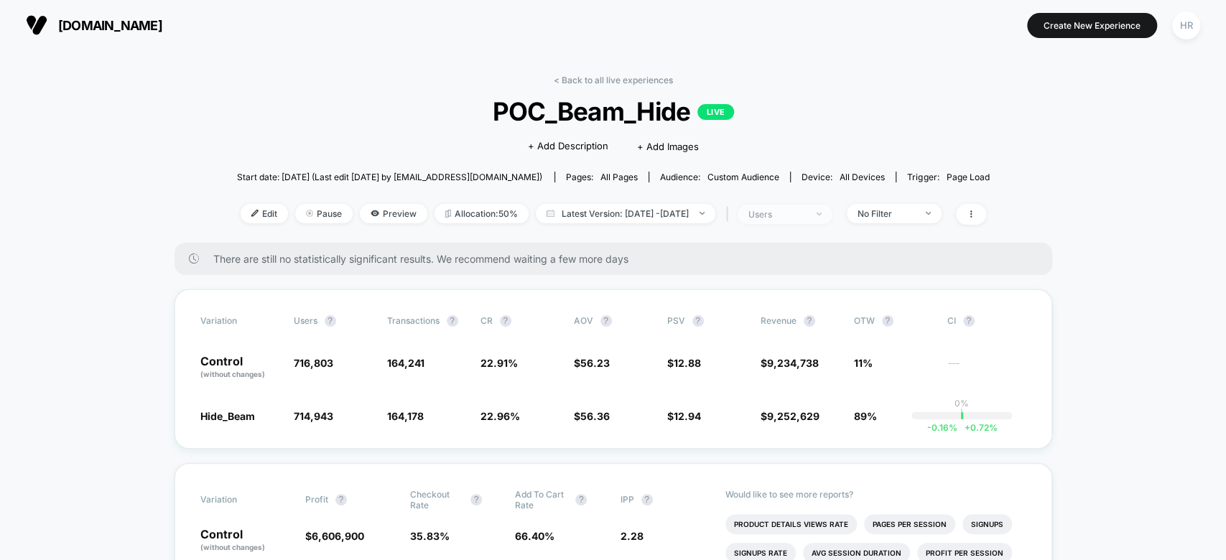
click at [806, 214] on div "users" at bounding box center [776, 214] width 57 height 11
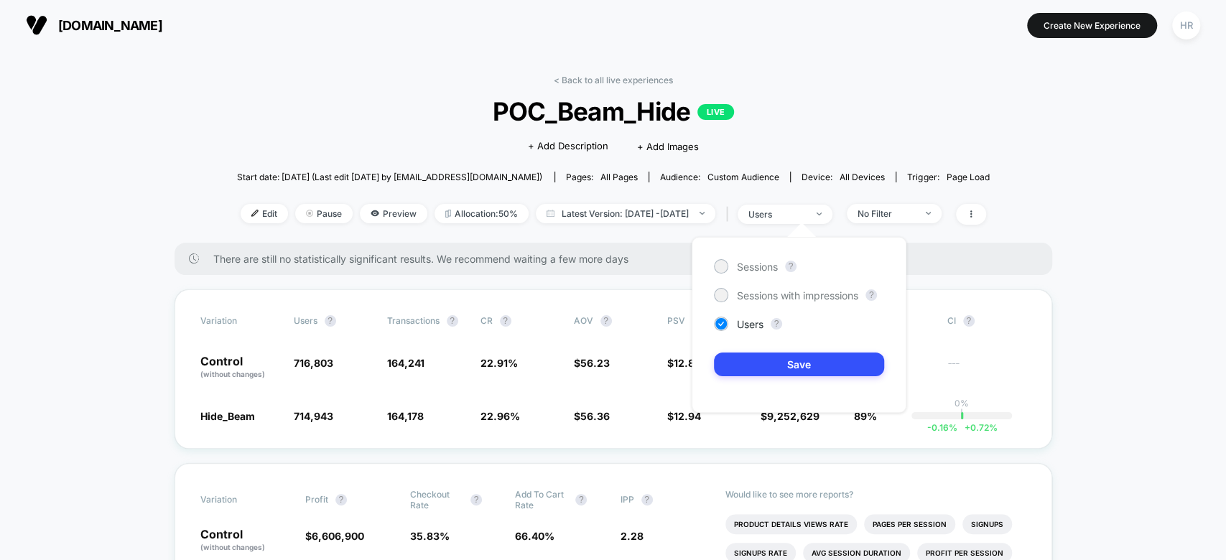
click at [895, 102] on span "POC_Beam_Hide LIVE" at bounding box center [612, 111] width 677 height 30
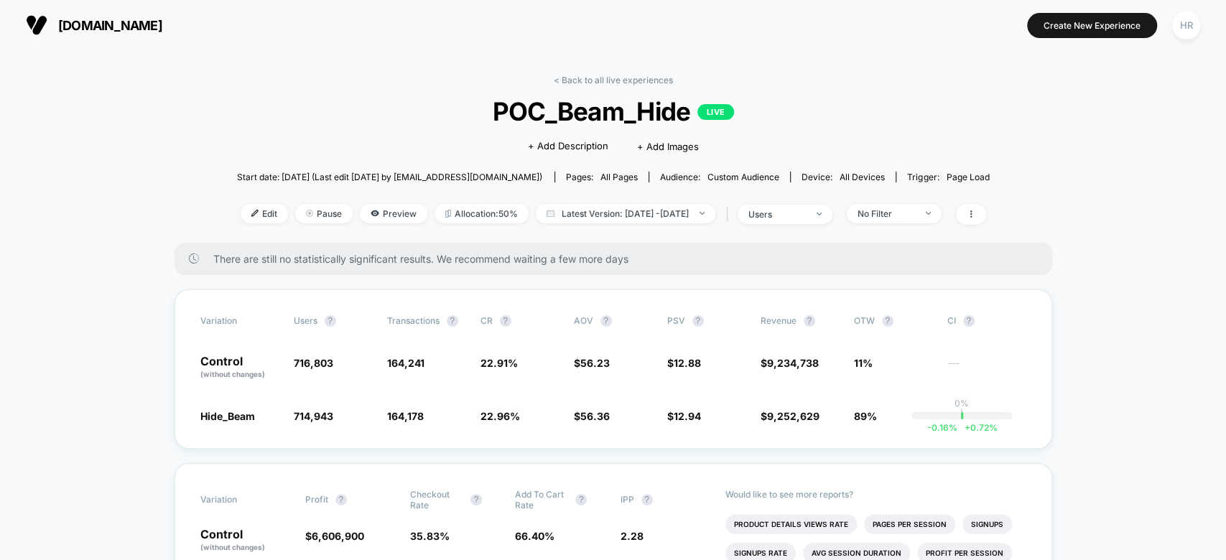
click at [587, 110] on span "POC_Beam_Hide LIVE" at bounding box center [612, 111] width 677 height 30
click at [813, 220] on span "users" at bounding box center [784, 214] width 95 height 19
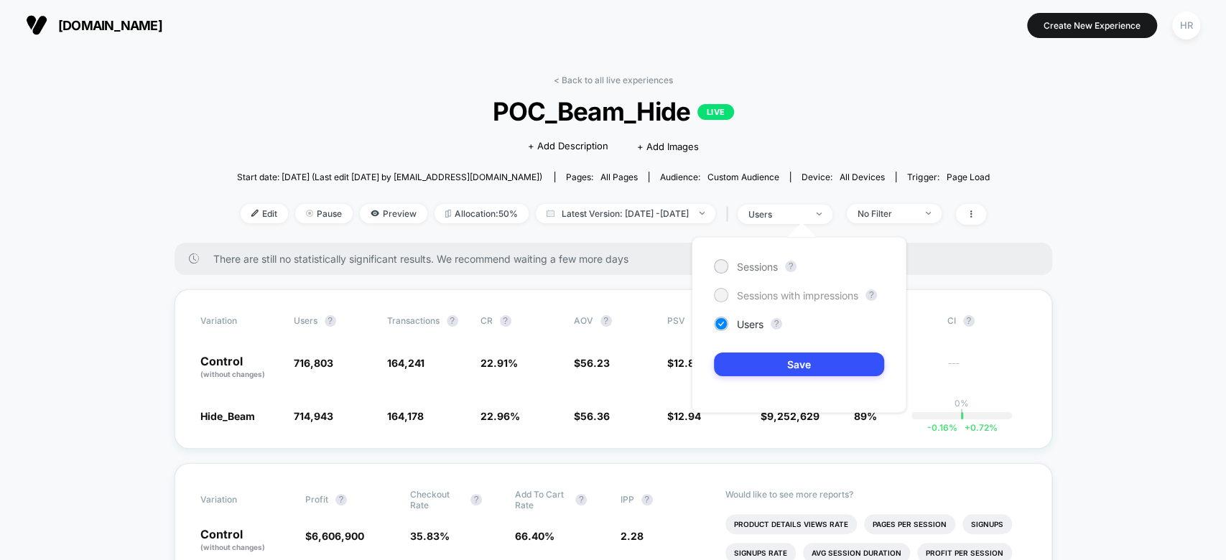
click at [758, 290] on span "Sessions with impressions" at bounding box center [797, 295] width 121 height 12
click at [756, 365] on button "Save" at bounding box center [799, 365] width 170 height 24
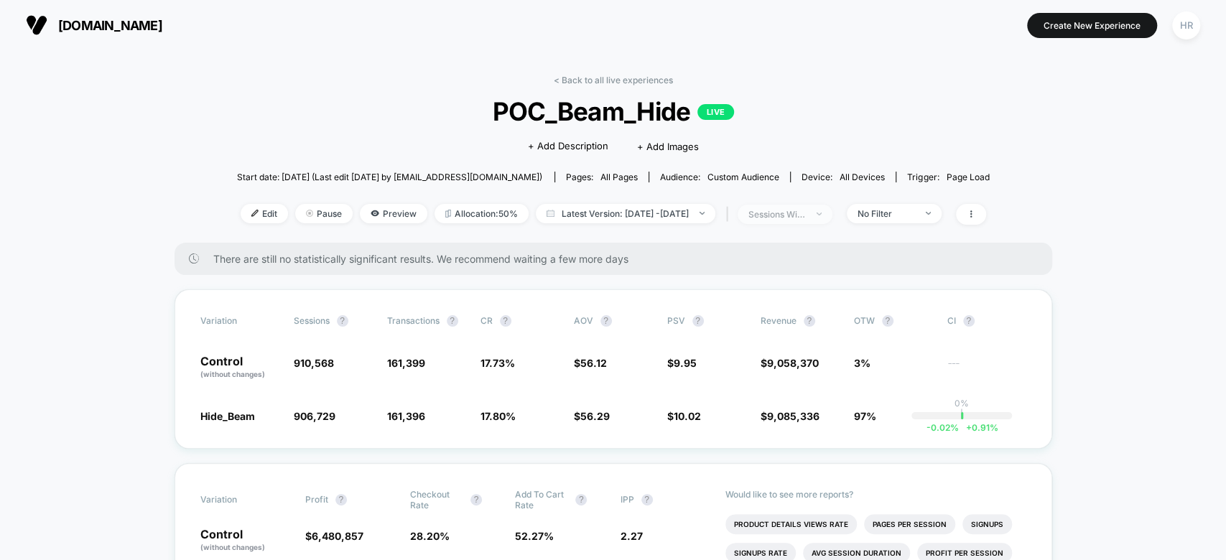
click at [801, 210] on div "sessions with impression" at bounding box center [776, 214] width 57 height 11
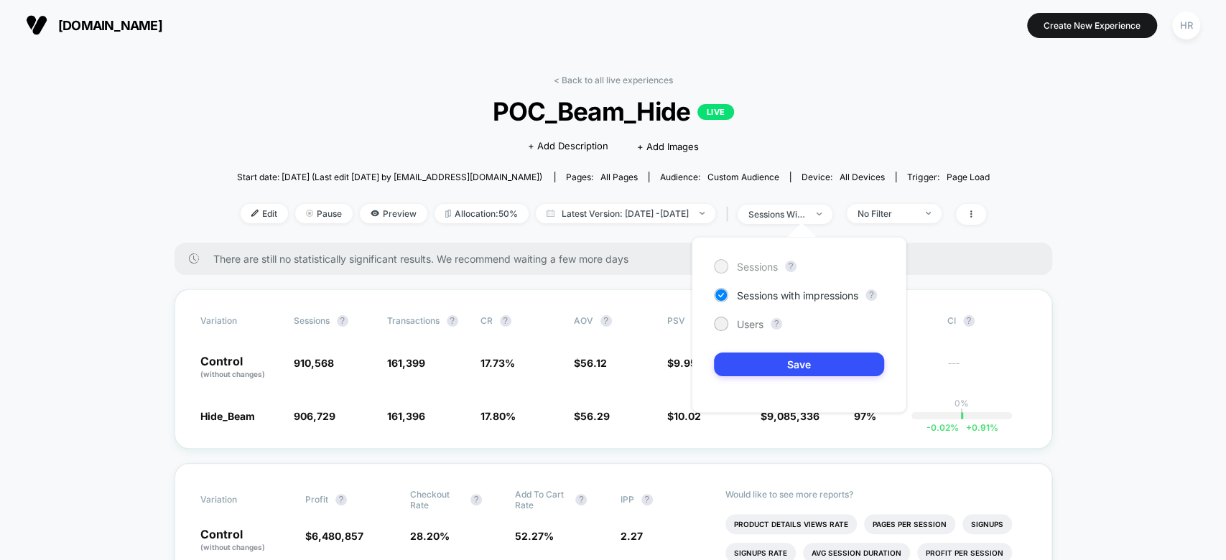
click at [745, 266] on span "Sessions" at bounding box center [757, 267] width 41 height 12
click at [753, 364] on button "Save" at bounding box center [799, 365] width 170 height 24
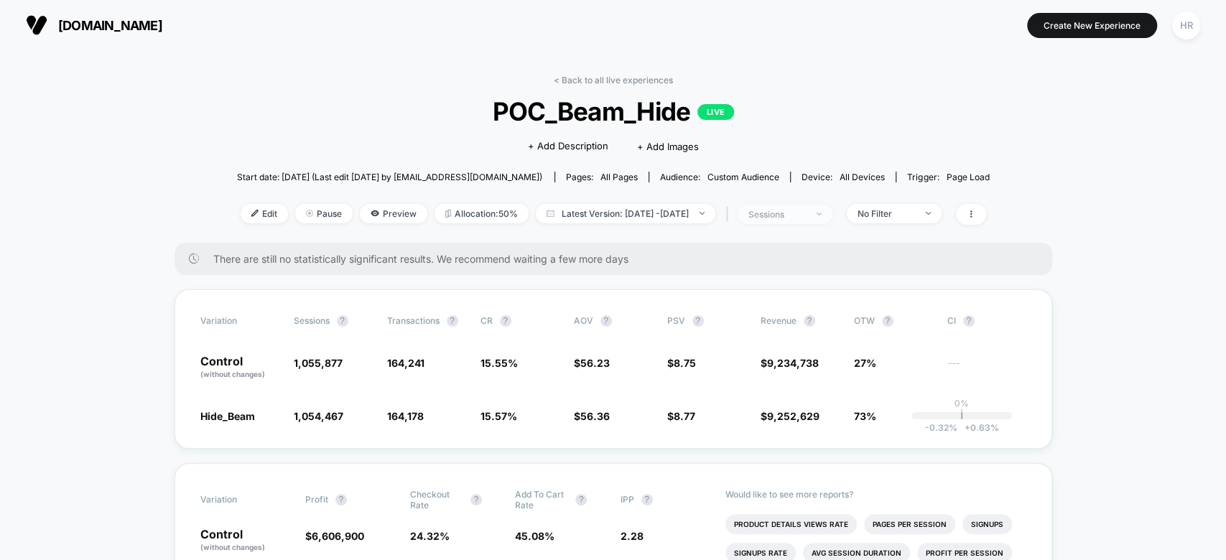
click at [832, 206] on span "sessions" at bounding box center [784, 214] width 95 height 19
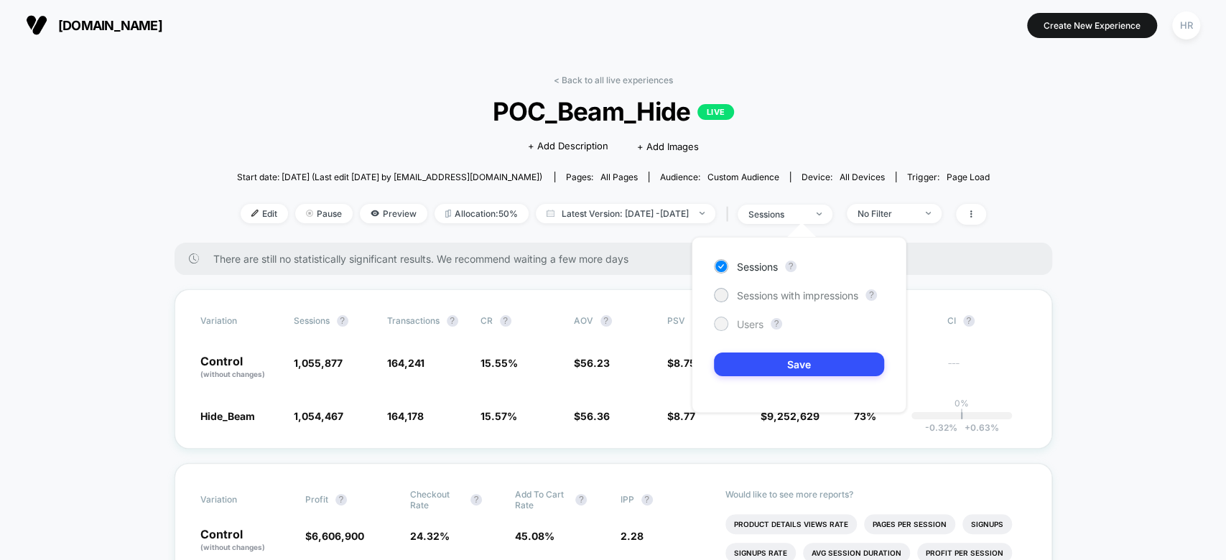
click at [753, 324] on span "Users" at bounding box center [750, 324] width 27 height 12
click at [766, 363] on button "Save" at bounding box center [799, 365] width 170 height 24
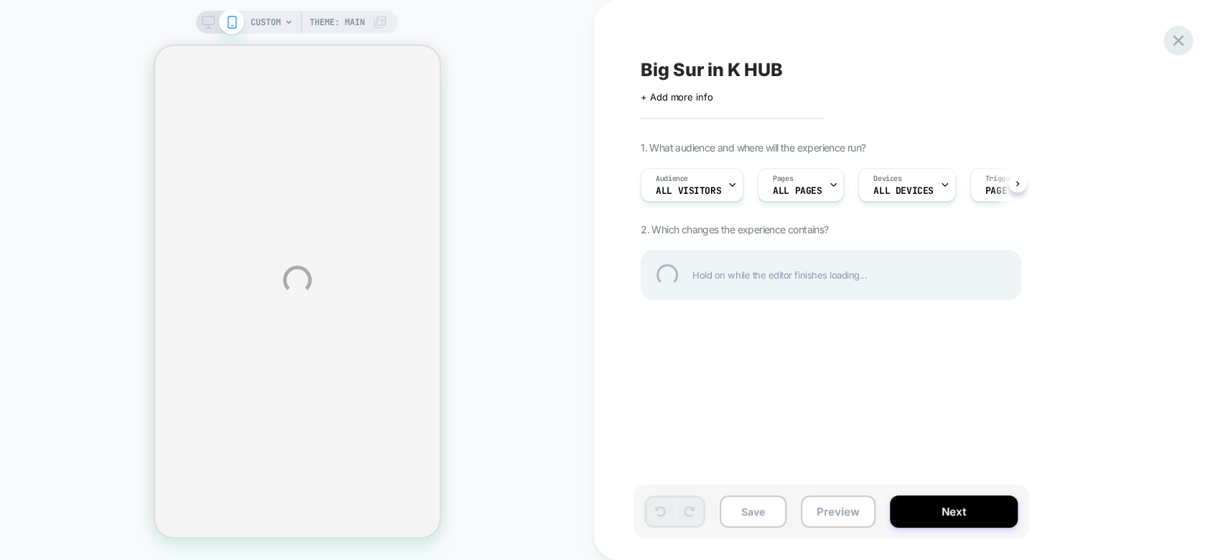
click at [1179, 41] on div at bounding box center [1177, 40] width 29 height 29
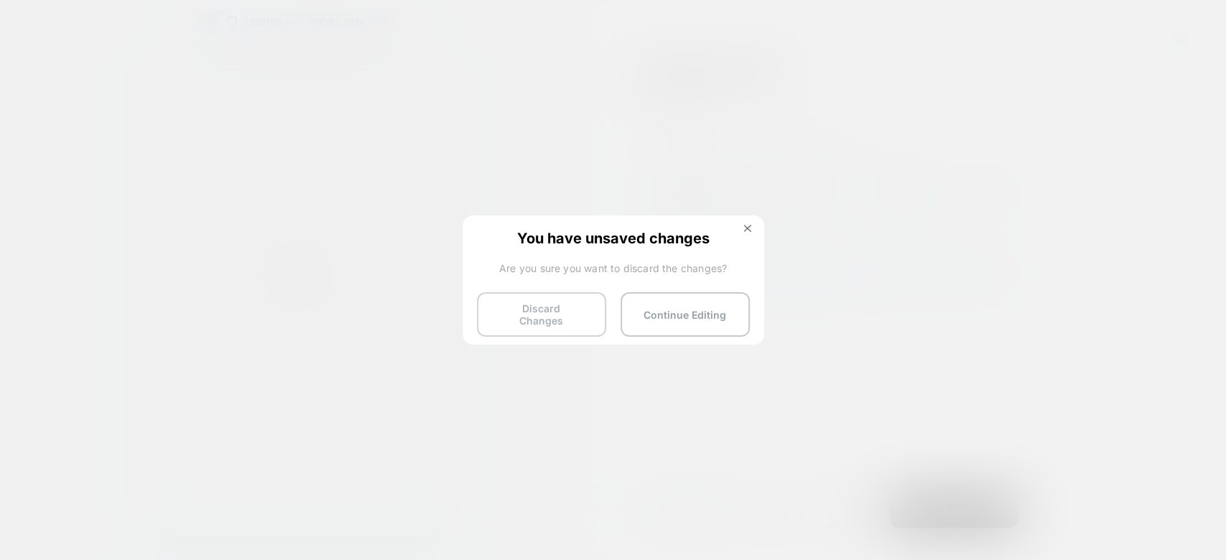
click at [549, 314] on button "Discard Changes" at bounding box center [541, 314] width 129 height 45
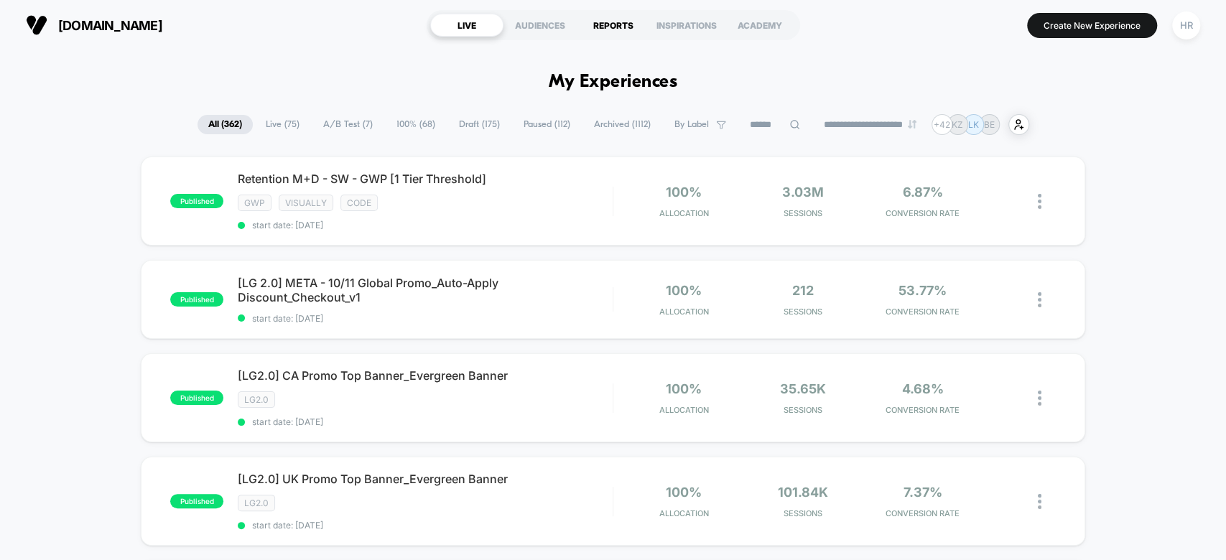
click at [605, 31] on div "REPORTS" at bounding box center [613, 25] width 73 height 23
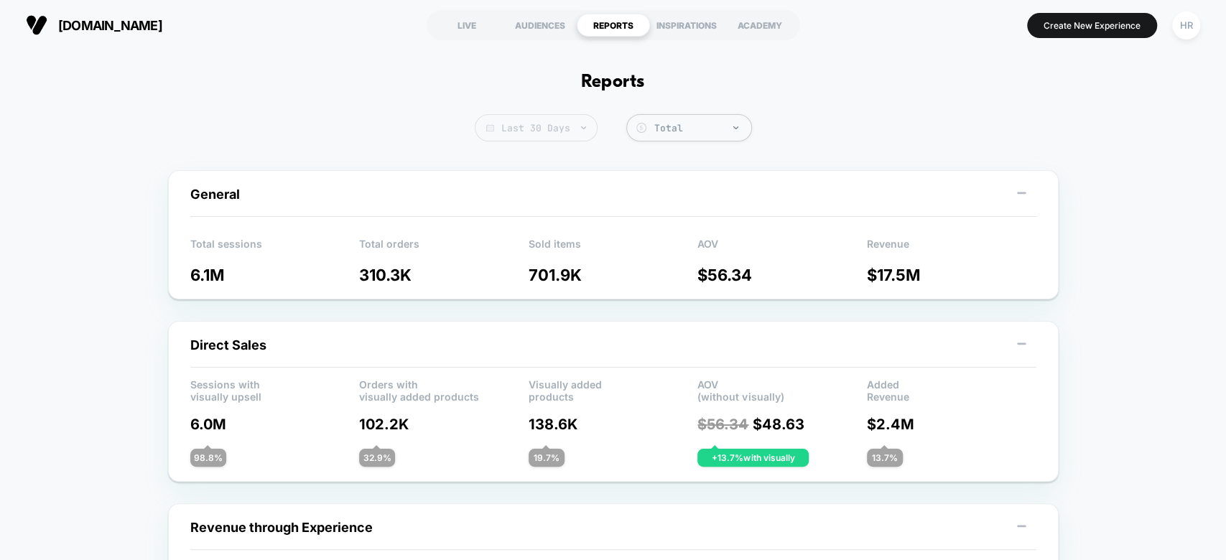
click at [557, 118] on span "Last 30 Days" at bounding box center [536, 127] width 123 height 27
select select "*"
select select "****"
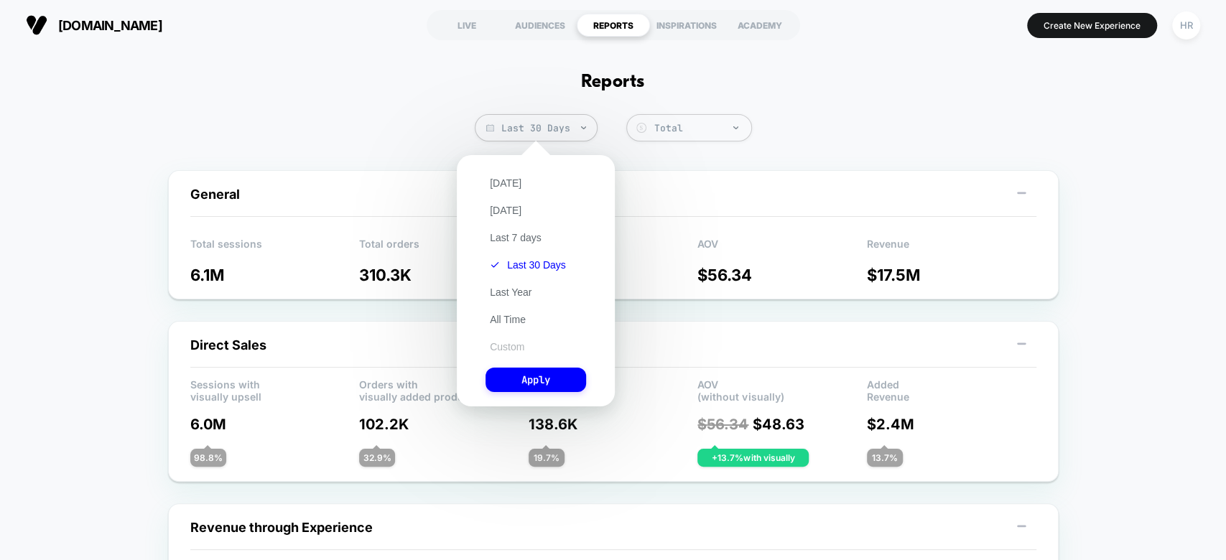
click at [507, 349] on button "Custom" at bounding box center [506, 346] width 43 height 13
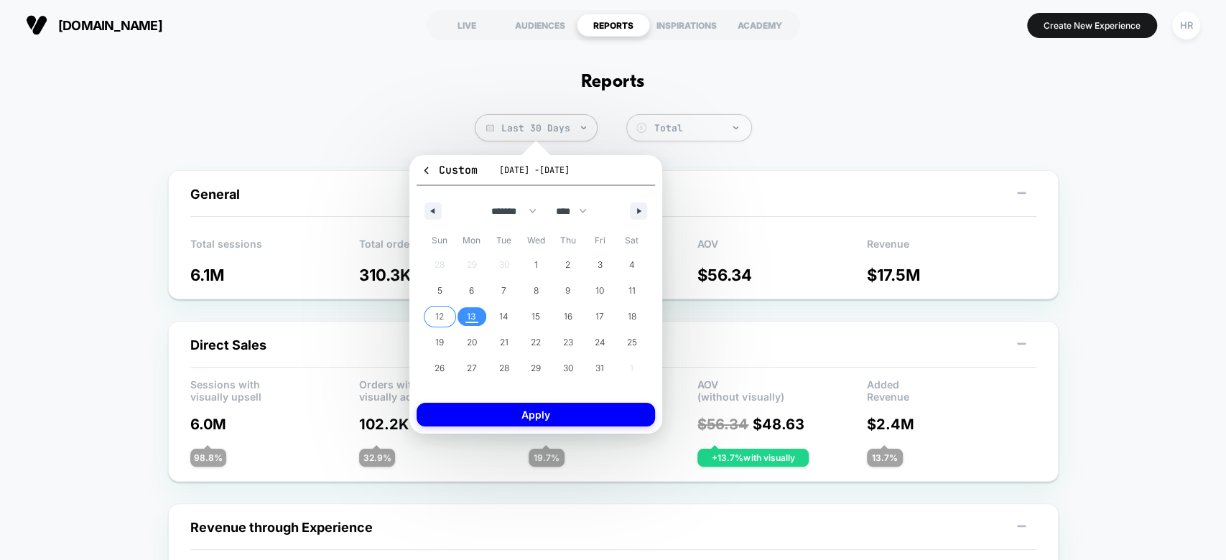
click at [442, 314] on span "12" at bounding box center [439, 317] width 9 height 26
click at [439, 288] on span "5" at bounding box center [439, 291] width 5 height 26
click at [626, 289] on span "11" at bounding box center [631, 290] width 32 height 19
click at [437, 290] on span "5" at bounding box center [439, 291] width 5 height 26
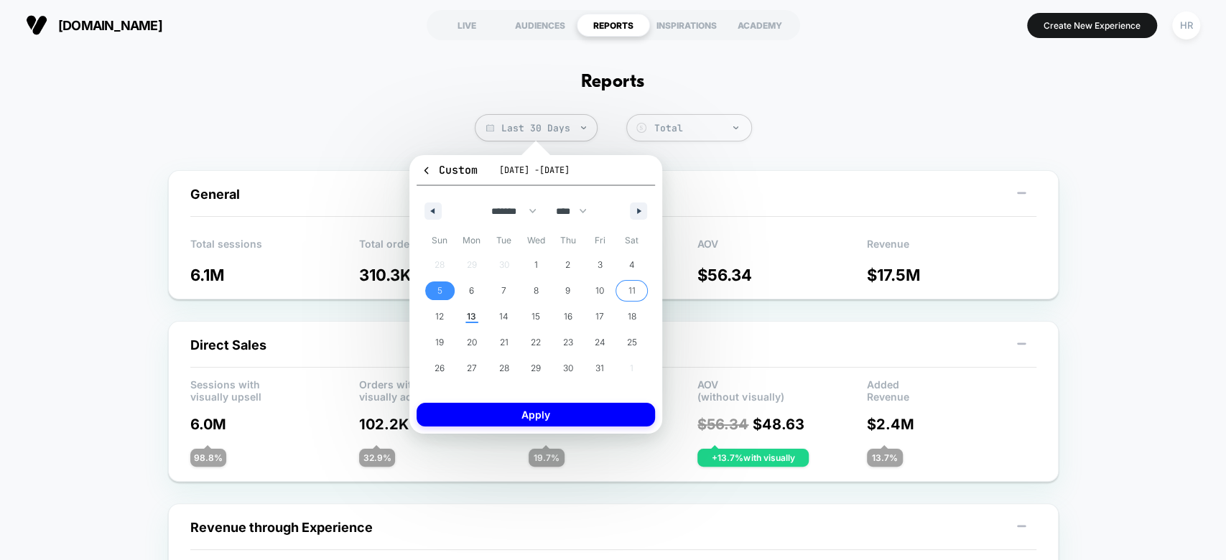
click at [639, 289] on span "11" at bounding box center [631, 290] width 32 height 19
click at [442, 289] on span "5" at bounding box center [440, 290] width 32 height 19
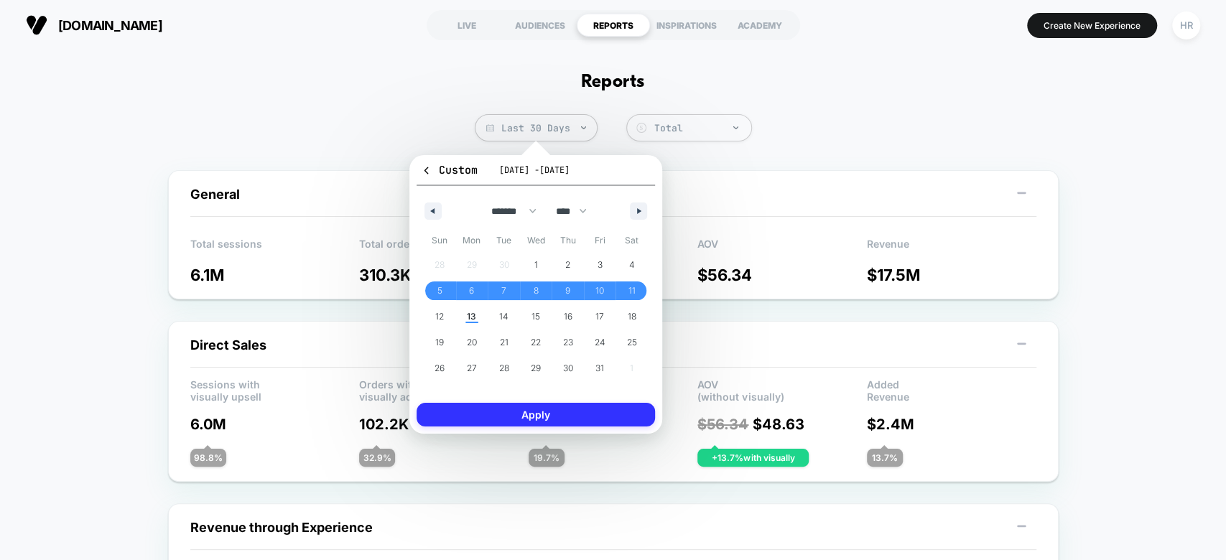
click at [572, 414] on button "Apply" at bounding box center [535, 415] width 238 height 24
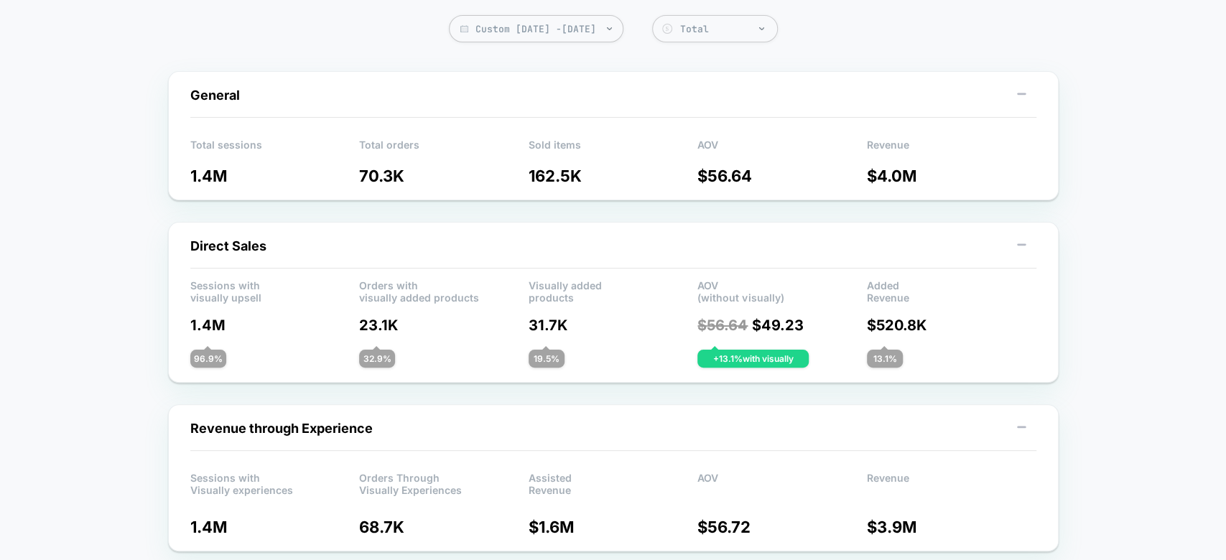
scroll to position [426, 0]
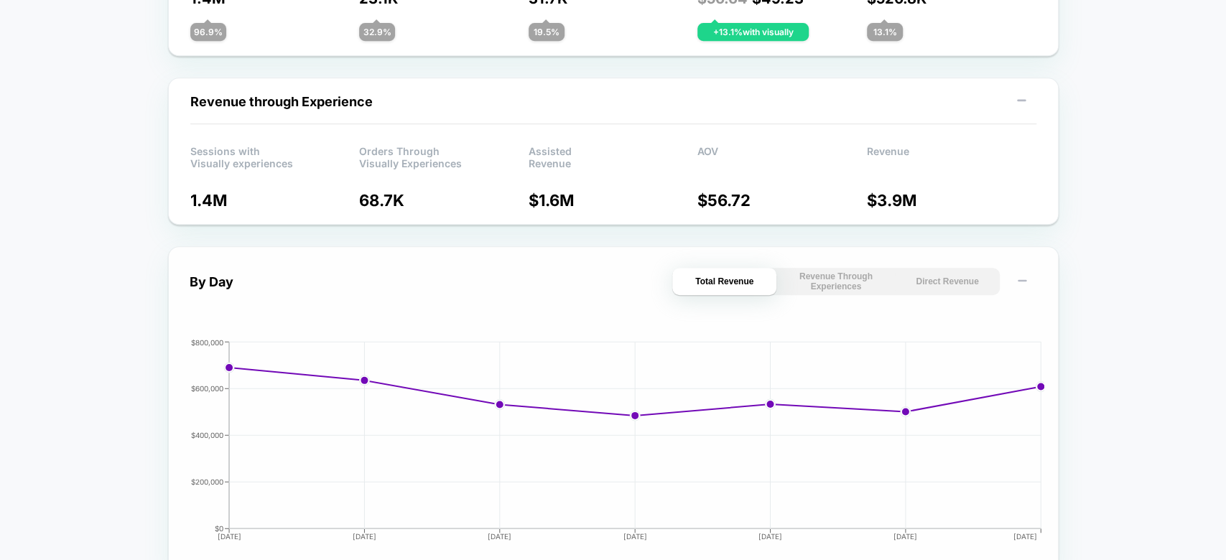
click at [821, 284] on button "Revenue Through Experiences" at bounding box center [835, 281] width 104 height 27
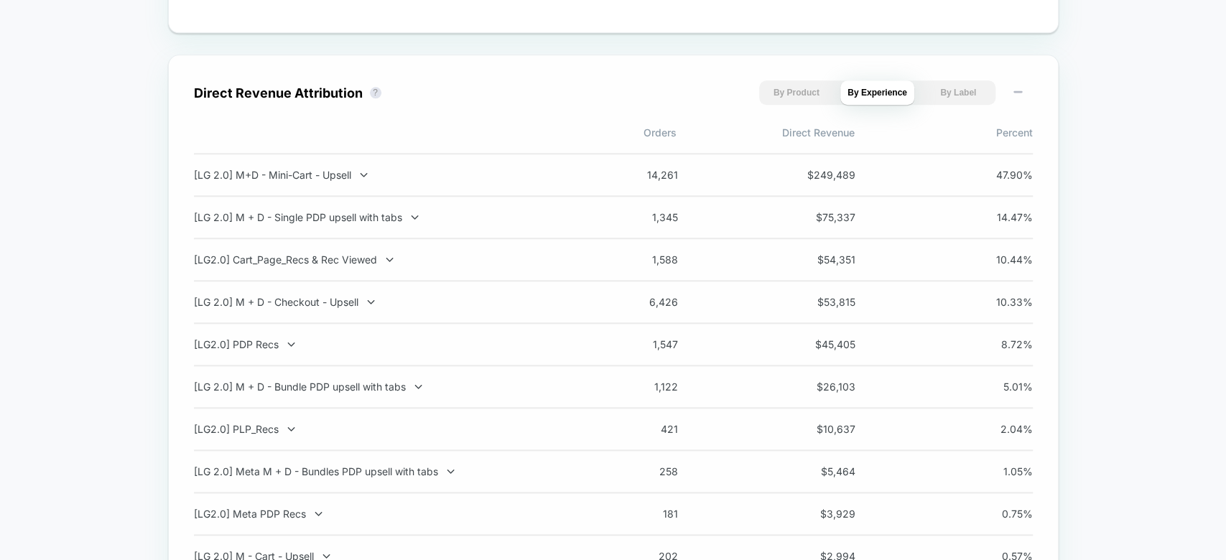
scroll to position [0, 0]
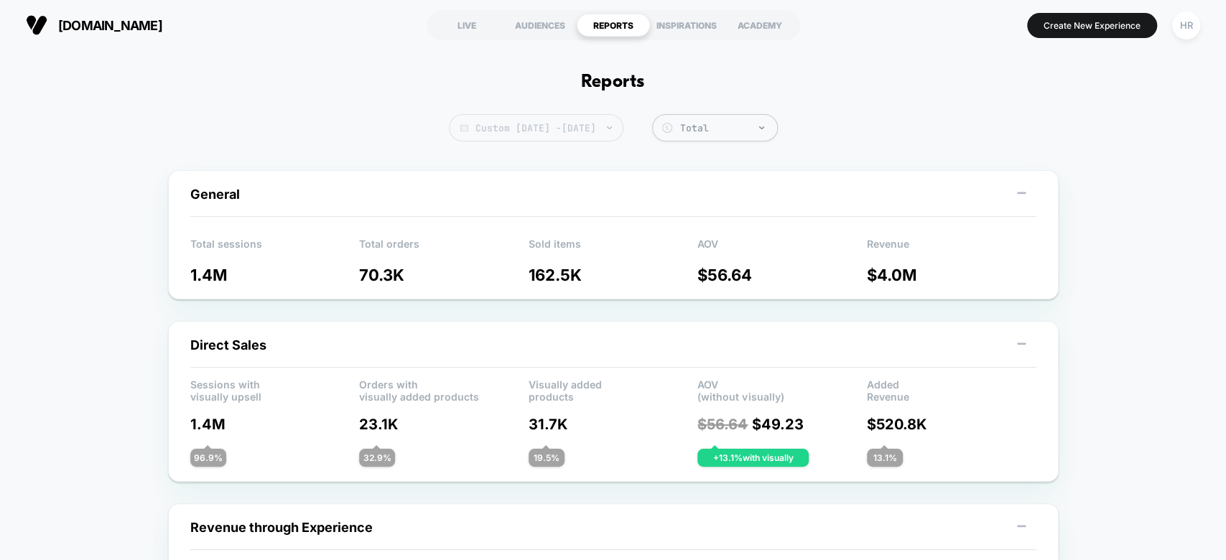
click at [526, 125] on span "Custom [DATE] - [DATE]" at bounding box center [536, 127] width 174 height 27
select select "*"
select select "****"
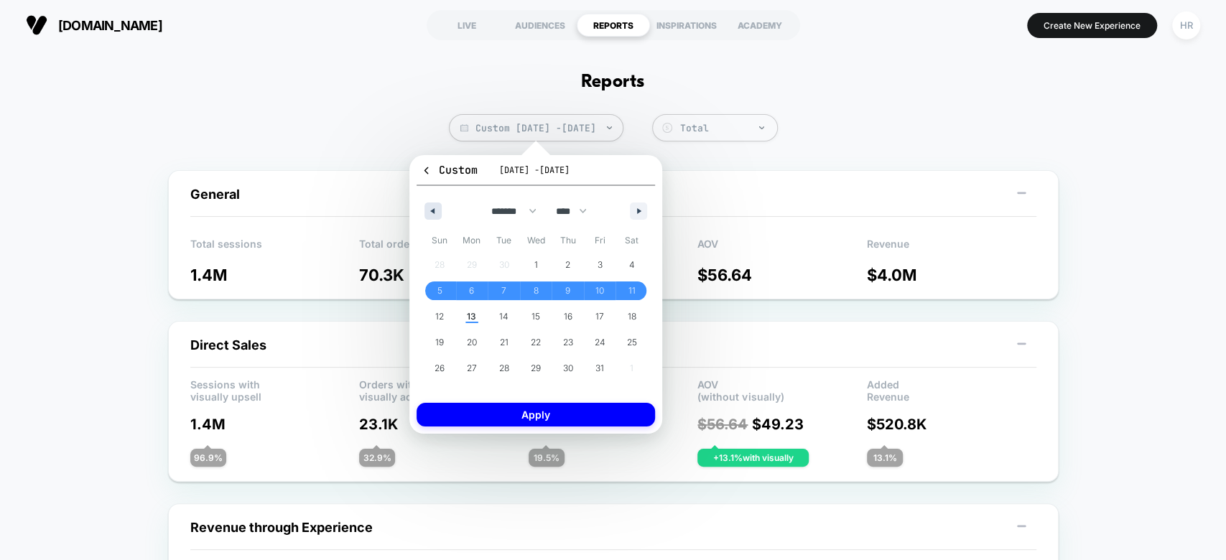
click at [437, 206] on button "button" at bounding box center [432, 210] width 17 height 17
click at [439, 365] on span "28" at bounding box center [439, 368] width 10 height 26
drag, startPoint x: 640, startPoint y: 208, endPoint x: 639, endPoint y: 229, distance: 21.6
click at [640, 209] on icon "button" at bounding box center [640, 211] width 7 height 6
click at [629, 260] on span "4" at bounding box center [632, 265] width 6 height 26
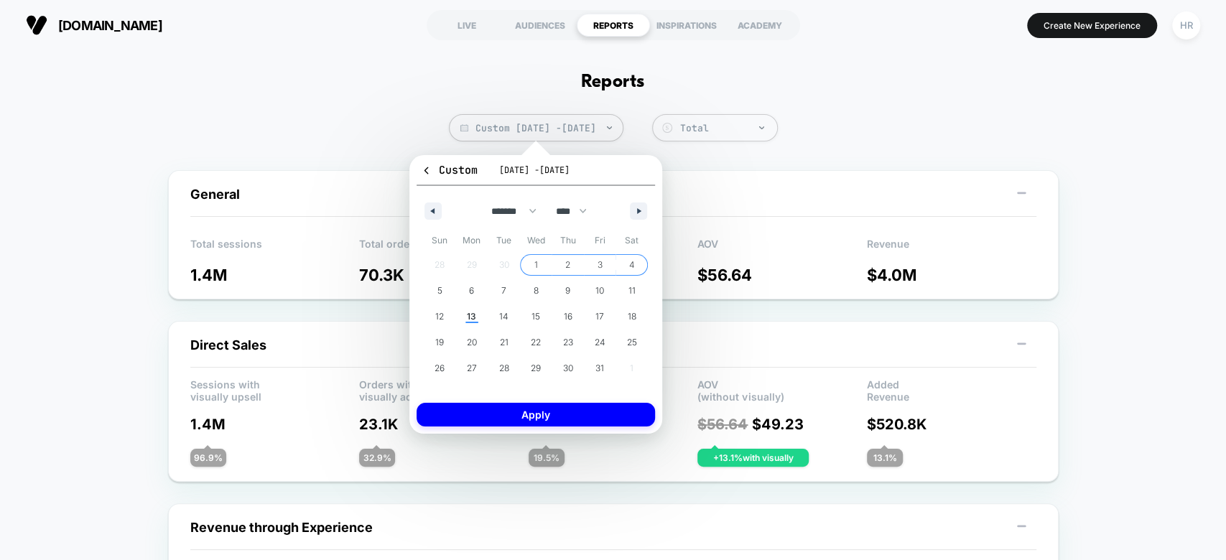
select select "*"
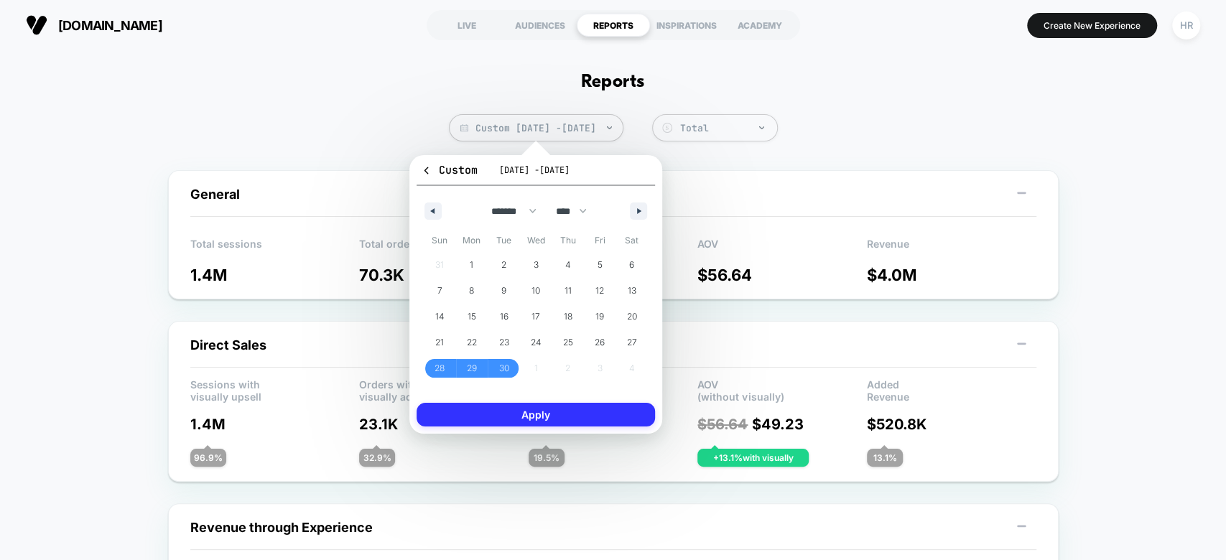
click at [541, 406] on button "Apply" at bounding box center [535, 415] width 238 height 24
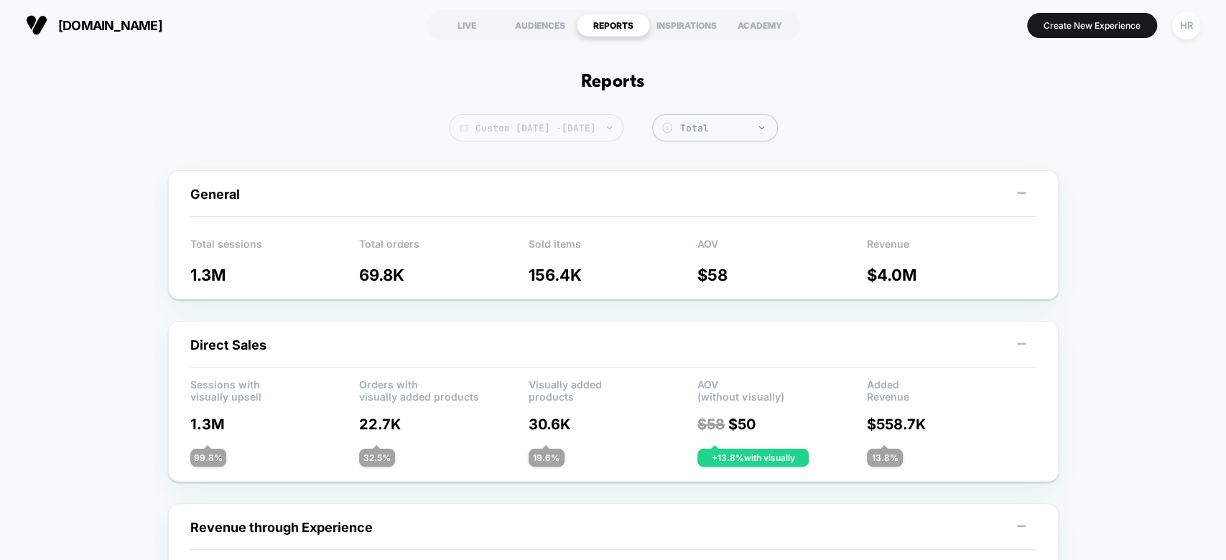
click at [600, 135] on span "Custom [DATE] - [DATE]" at bounding box center [536, 127] width 174 height 27
select select "*"
select select "****"
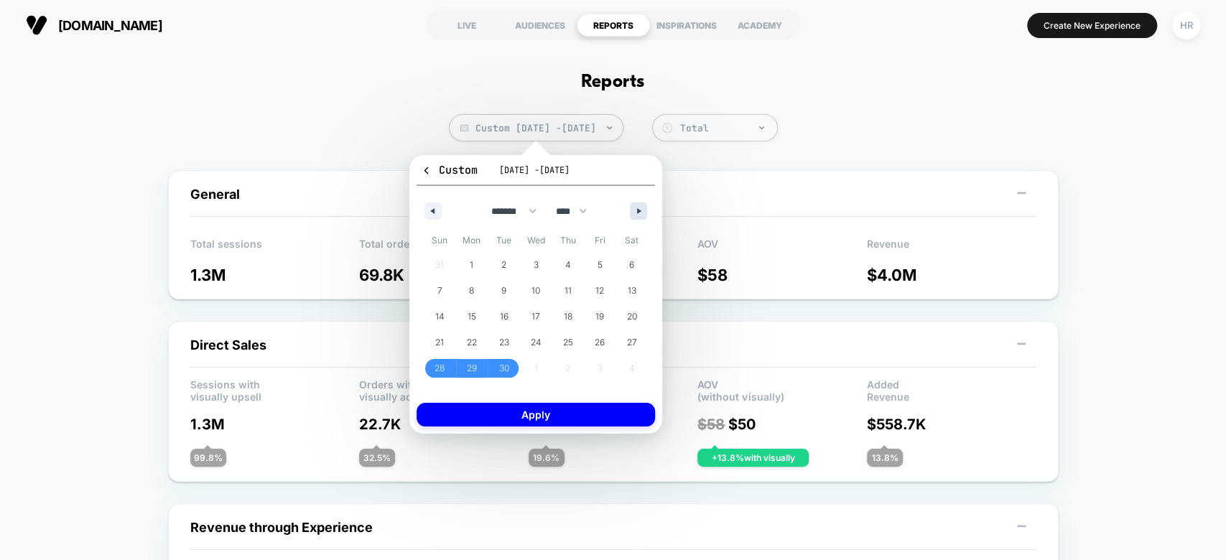
click at [640, 210] on icon "button" at bounding box center [640, 211] width 7 height 6
select select "*"
click at [442, 290] on span "5" at bounding box center [439, 291] width 5 height 26
click at [628, 288] on span "11" at bounding box center [631, 291] width 7 height 26
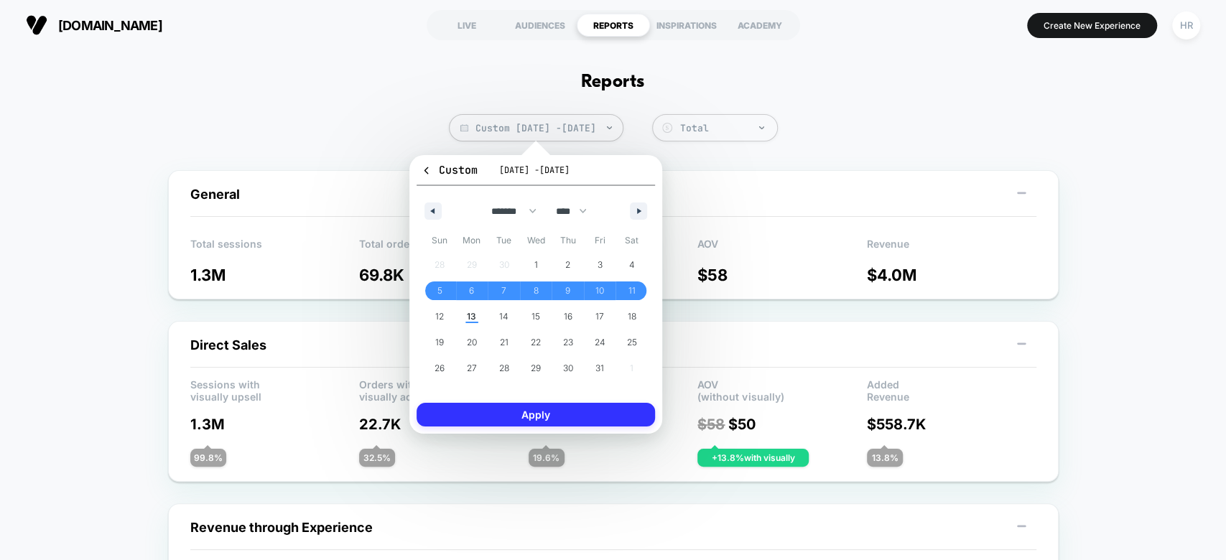
click at [569, 411] on button "Apply" at bounding box center [535, 415] width 238 height 24
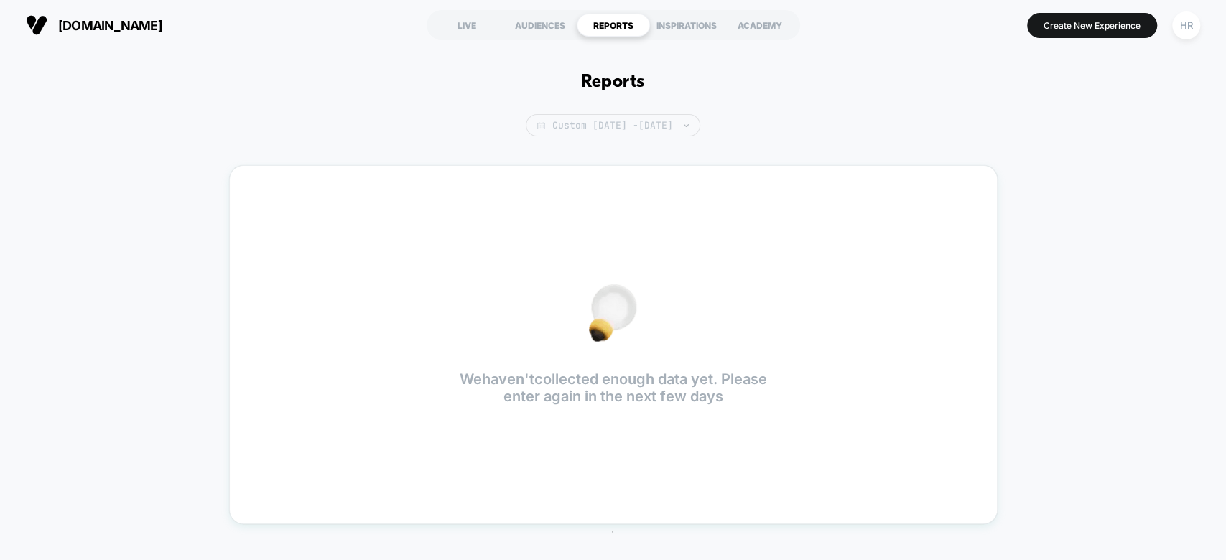
click at [612, 123] on span "Custom [DATE] - [DATE]" at bounding box center [613, 125] width 174 height 22
select select "*"
select select "****"
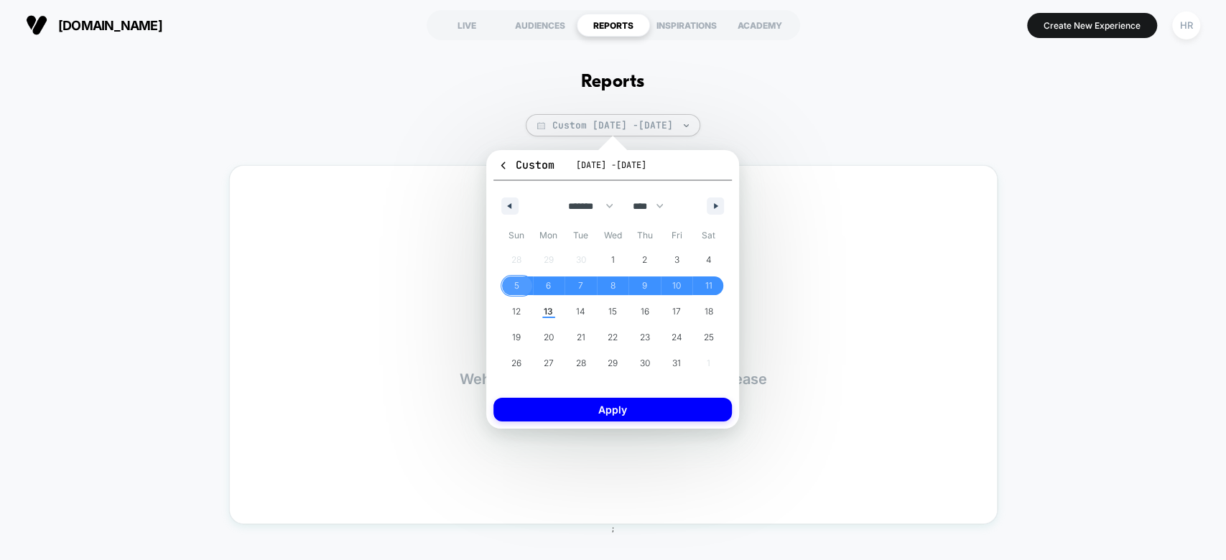
click at [518, 279] on span "5" at bounding box center [516, 286] width 5 height 26
click at [716, 289] on span "11" at bounding box center [708, 285] width 32 height 19
click at [659, 402] on button "Apply" at bounding box center [612, 410] width 238 height 24
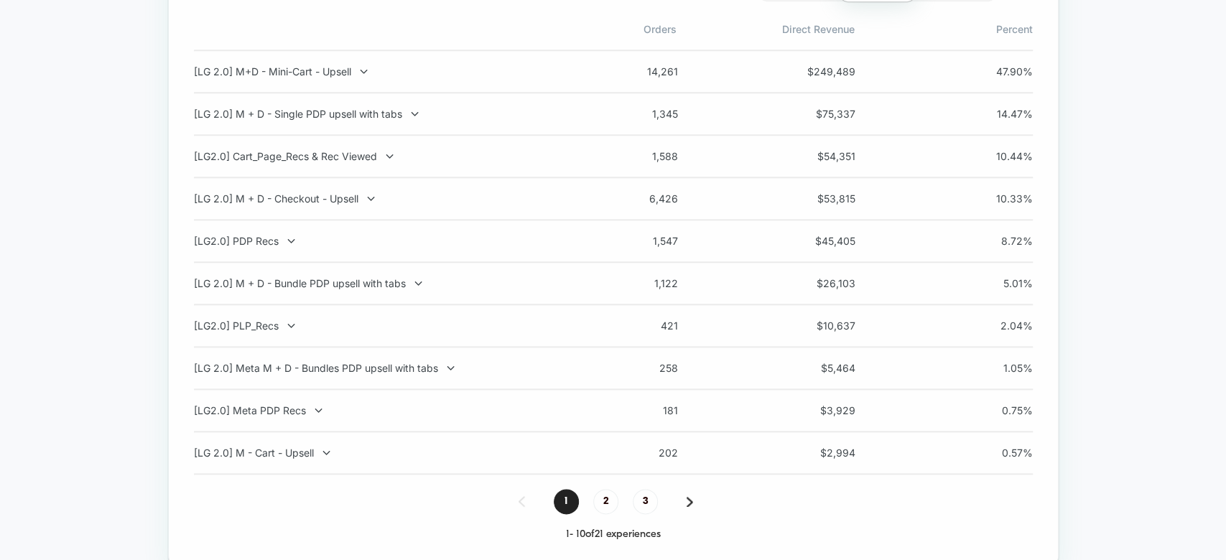
scroll to position [1075, 0]
click at [609, 497] on span "2" at bounding box center [605, 497] width 25 height 25
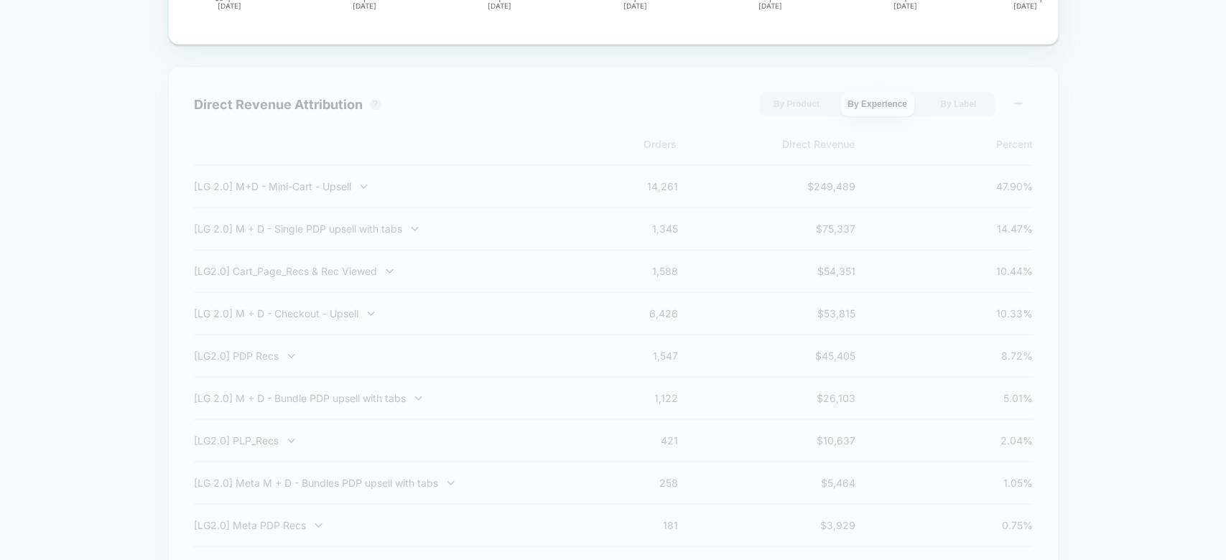
scroll to position [971, 0]
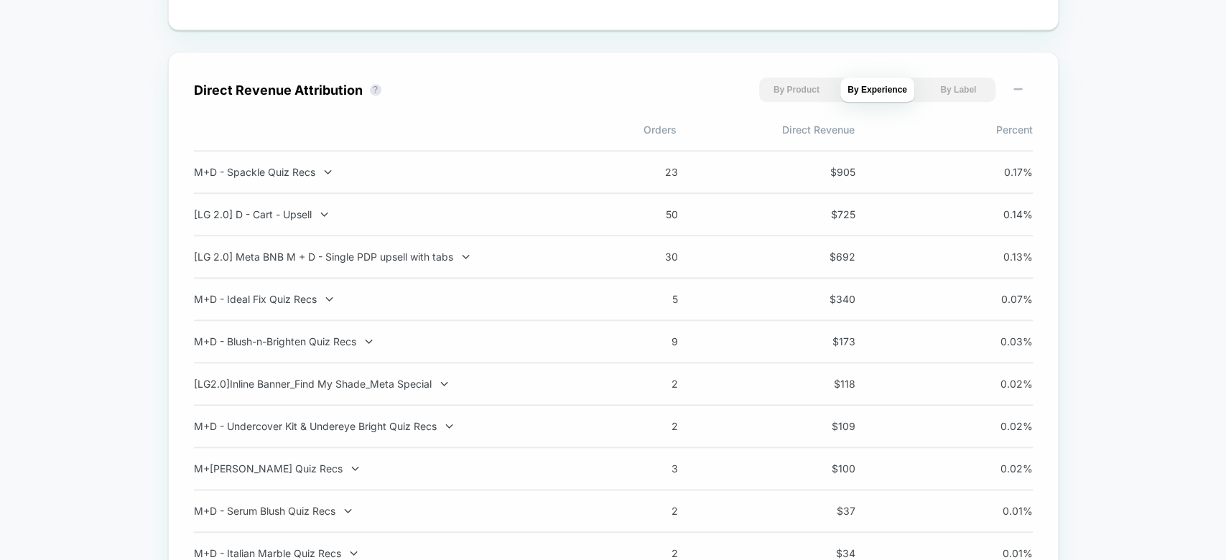
click at [816, 86] on button "By Product" at bounding box center [796, 90] width 74 height 24
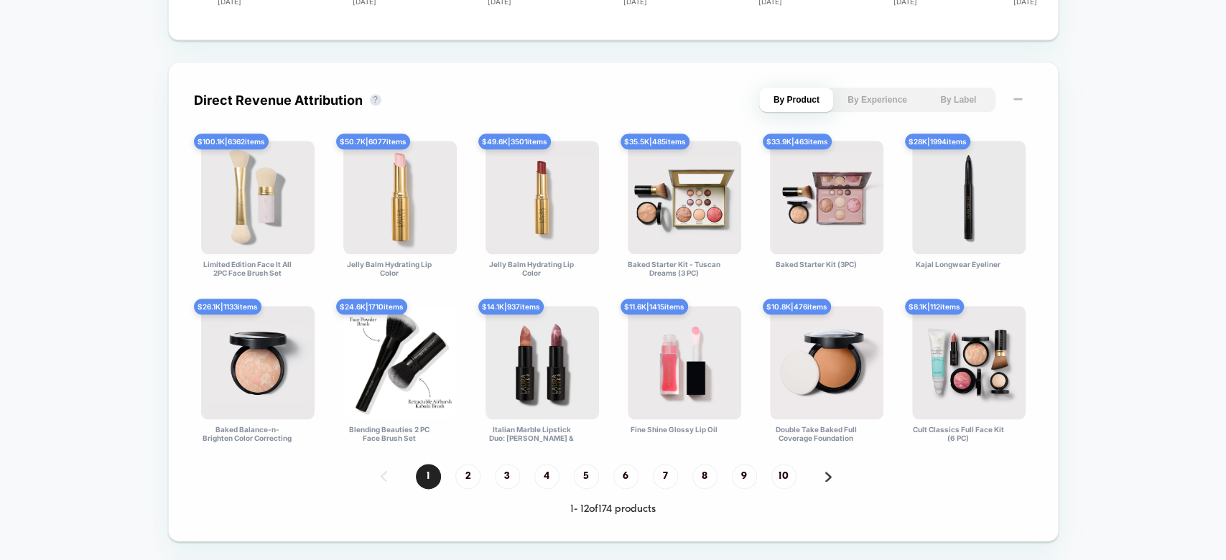
scroll to position [965, 0]
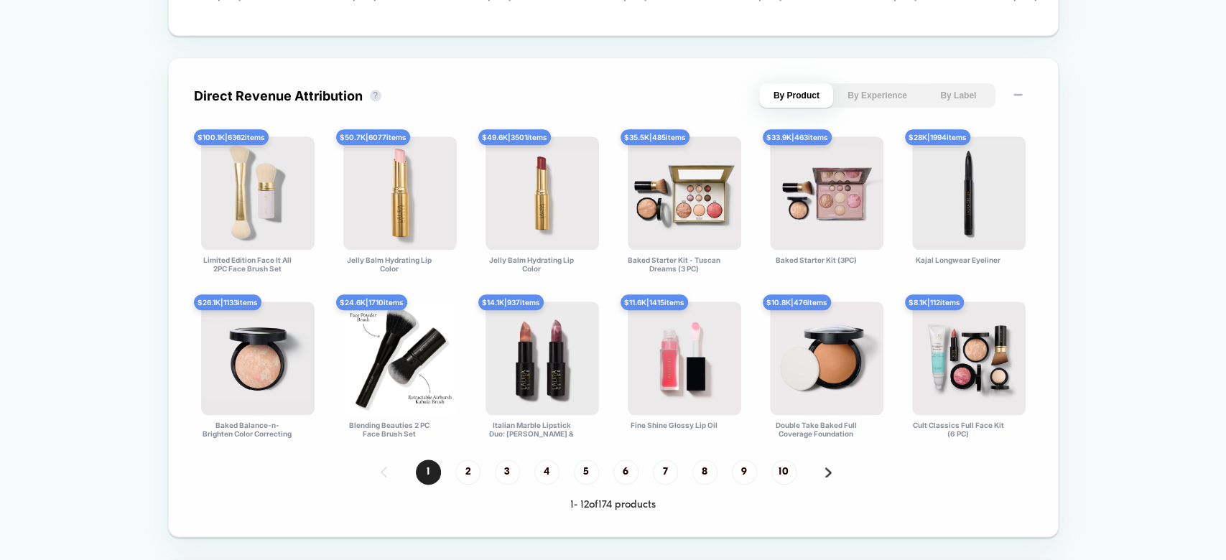
click at [870, 92] on button "By Experience" at bounding box center [877, 95] width 74 height 24
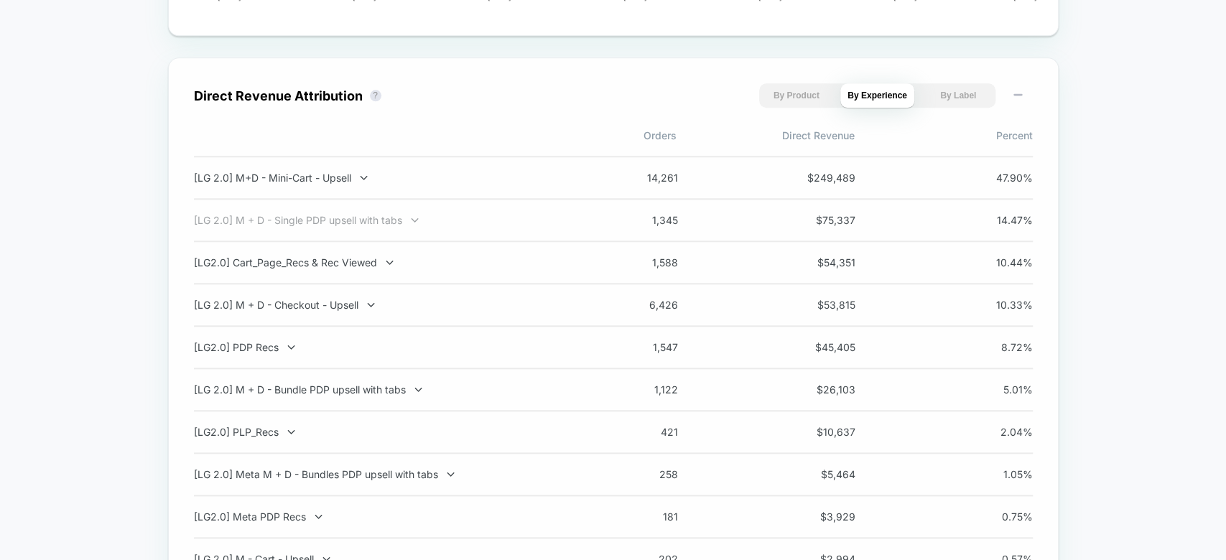
click at [352, 219] on div "[LG 2.0] M + D - Single PDP upsell with tabs" at bounding box center [383, 220] width 378 height 12
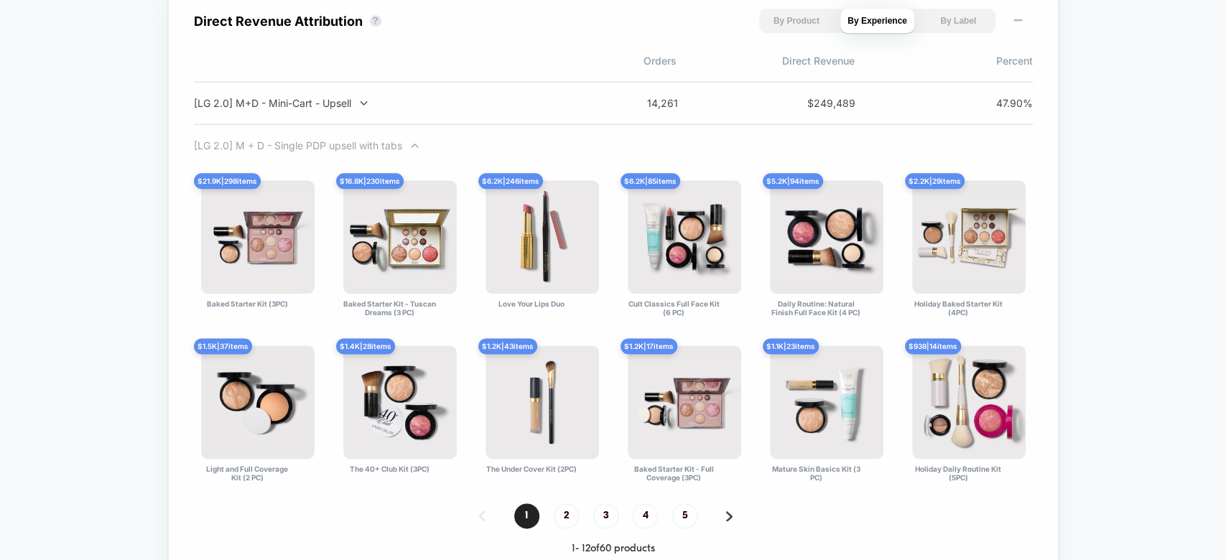
scroll to position [1039, 0]
click at [605, 512] on span "3" at bounding box center [605, 516] width 25 height 25
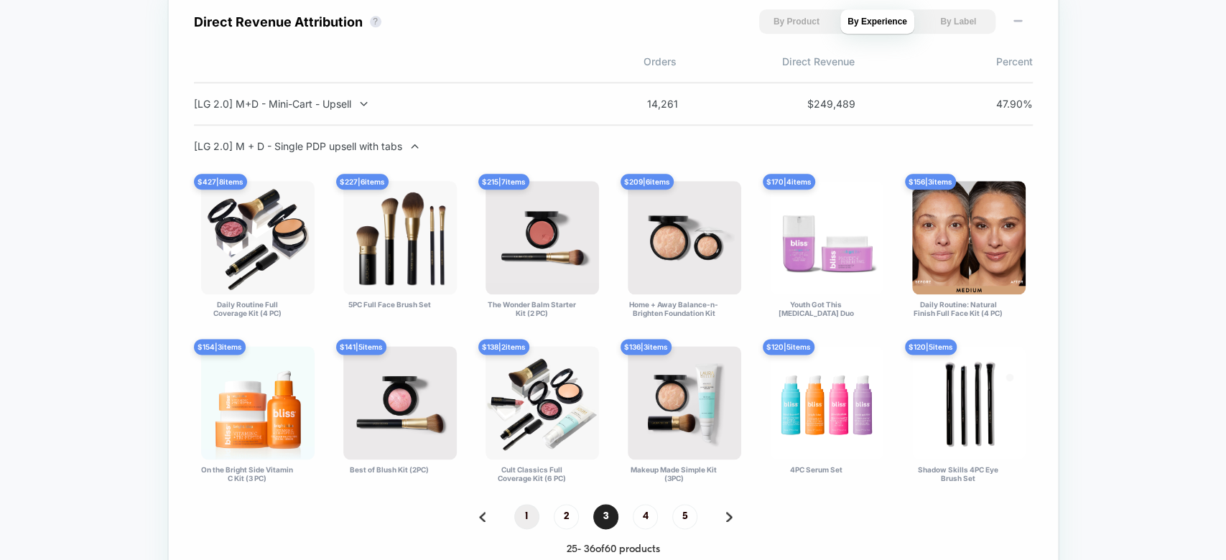
click at [523, 511] on span "1" at bounding box center [526, 516] width 25 height 25
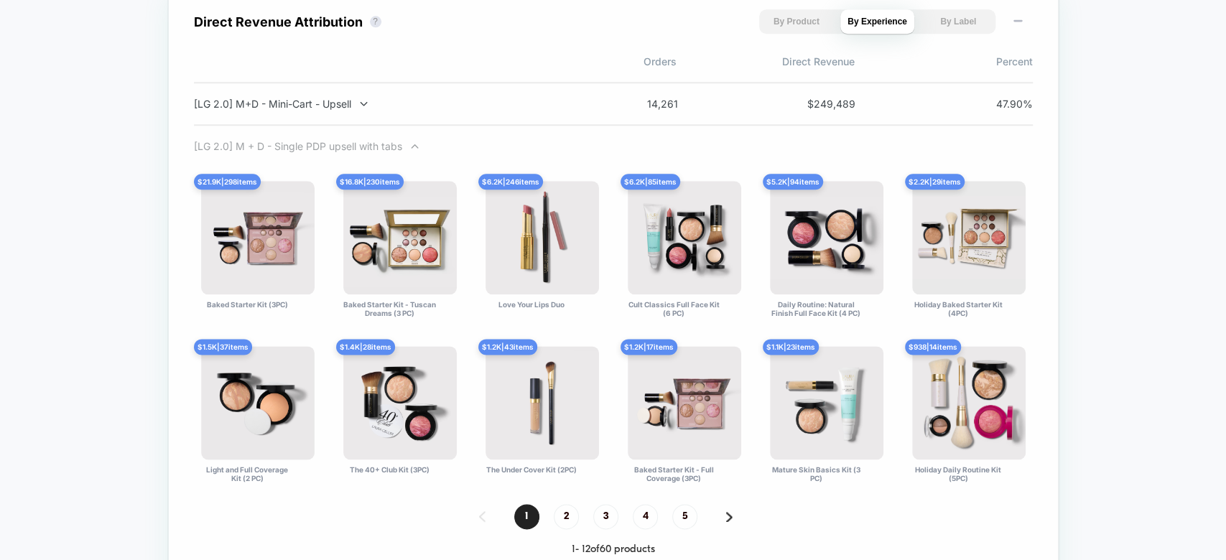
click at [396, 143] on div "[LG 2.0] M + D - Single PDP upsell with tabs" at bounding box center [383, 146] width 378 height 12
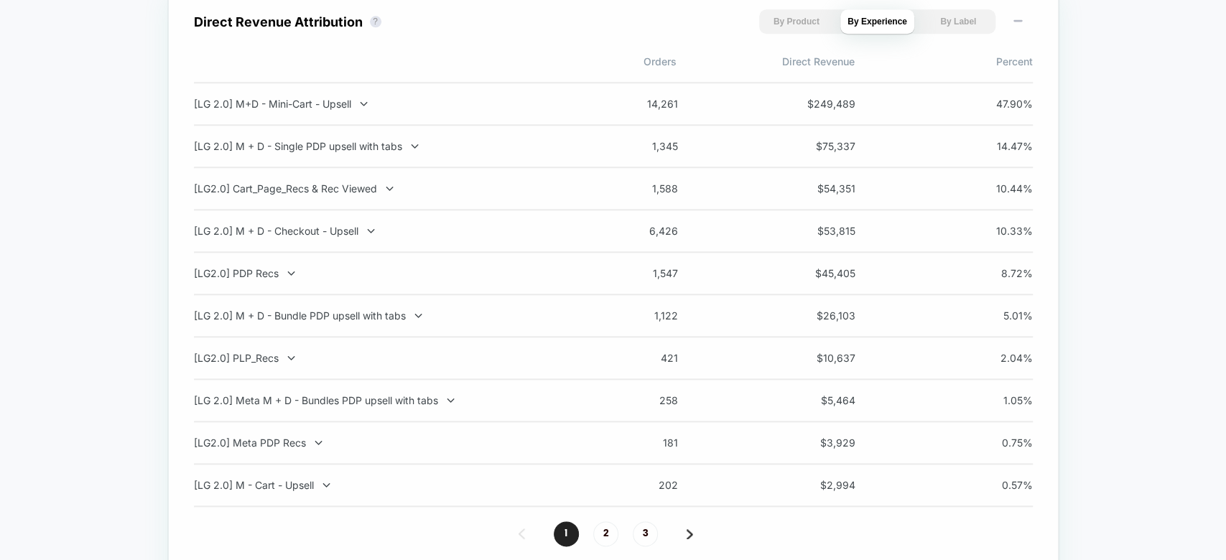
click at [396, 307] on div "[LG 2.0] M + D - Bundle PDP upsell with tabs 1,122 $ 26,103 5.01 %" at bounding box center [613, 316] width 839 height 42
click at [397, 312] on div "[LG 2.0] M + D - Bundle PDP upsell with tabs" at bounding box center [383, 315] width 378 height 12
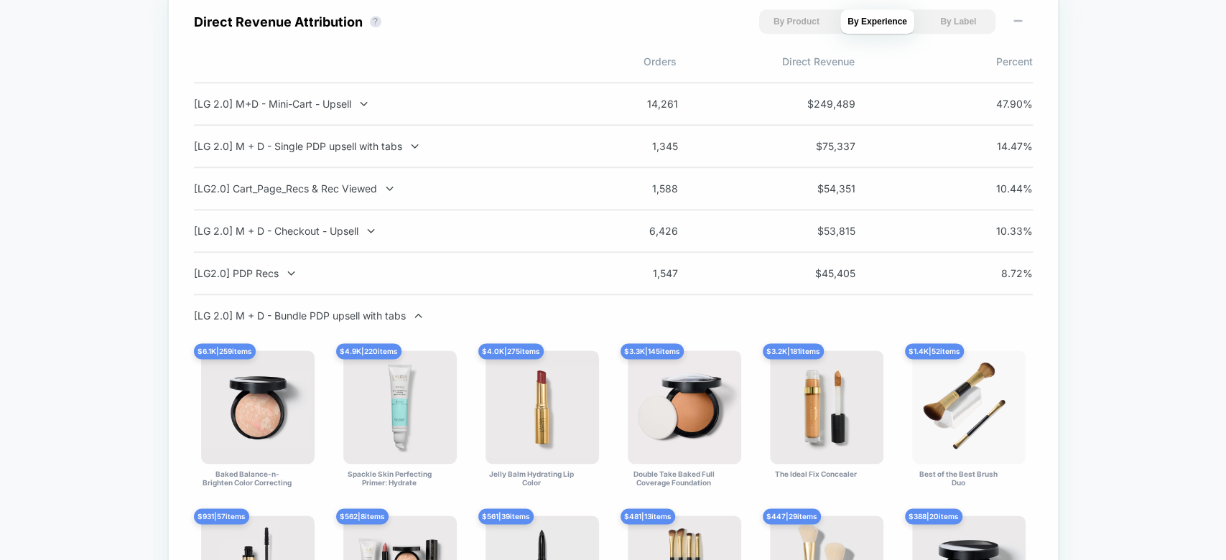
scroll to position [1201, 0]
